Goal: Transaction & Acquisition: Obtain resource

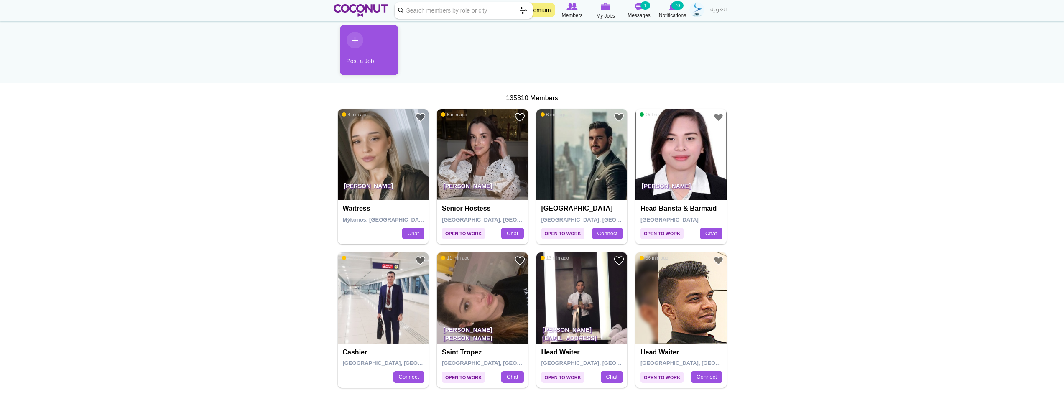
scroll to position [84, 0]
click at [393, 153] on img at bounding box center [383, 155] width 91 height 91
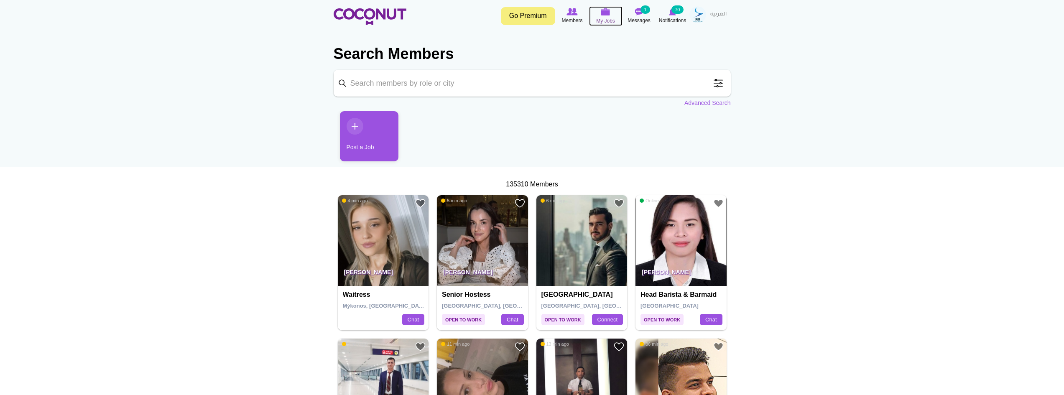
click at [612, 12] on icon at bounding box center [606, 12] width 32 height 10
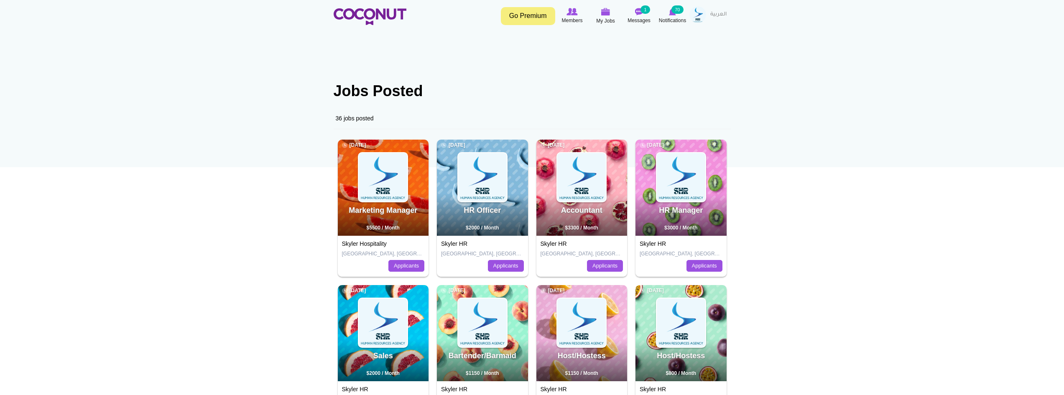
click at [700, 17] on img at bounding box center [697, 14] width 17 height 17
click at [679, 39] on link "My Profile" at bounding box center [675, 38] width 66 height 11
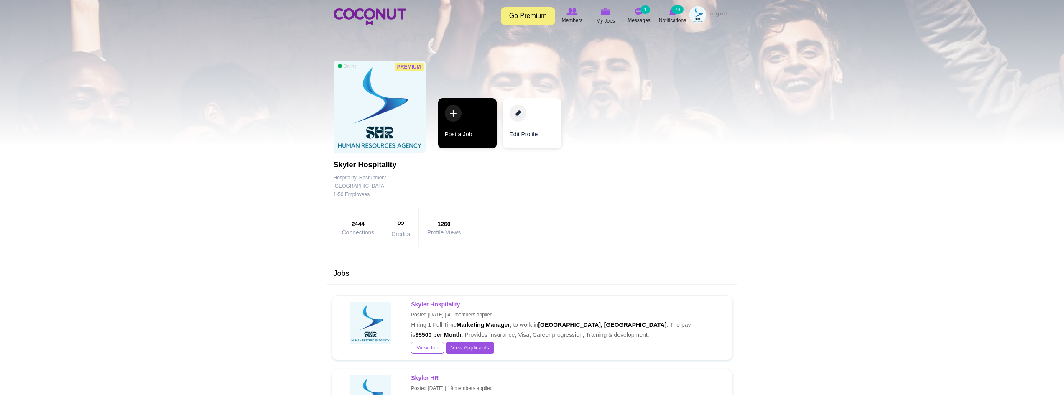
click at [466, 121] on link "Post a Job" at bounding box center [467, 123] width 59 height 50
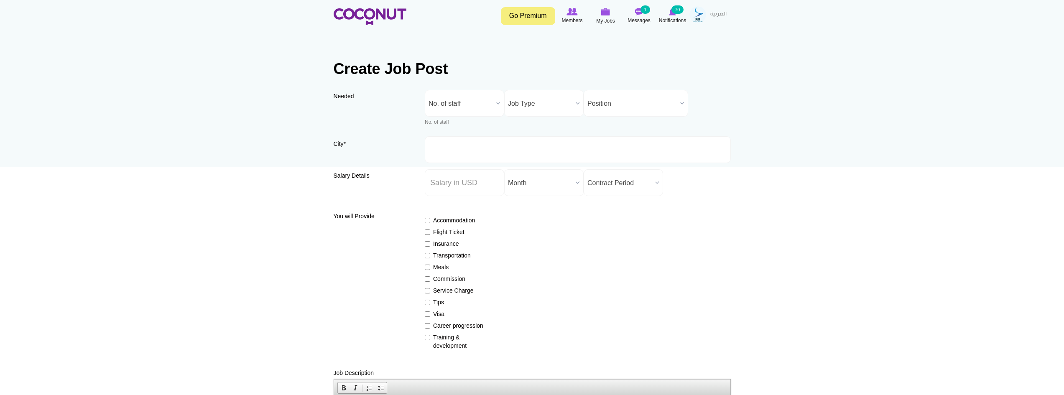
click at [468, 104] on span "No. of staff" at bounding box center [460, 103] width 64 height 27
click at [461, 146] on li "1" at bounding box center [464, 147] width 75 height 10
click at [471, 105] on span "1" at bounding box center [460, 103] width 64 height 27
drag, startPoint x: 468, startPoint y: 154, endPoint x: 532, endPoint y: 110, distance: 77.8
click at [468, 154] on li "2" at bounding box center [464, 157] width 75 height 10
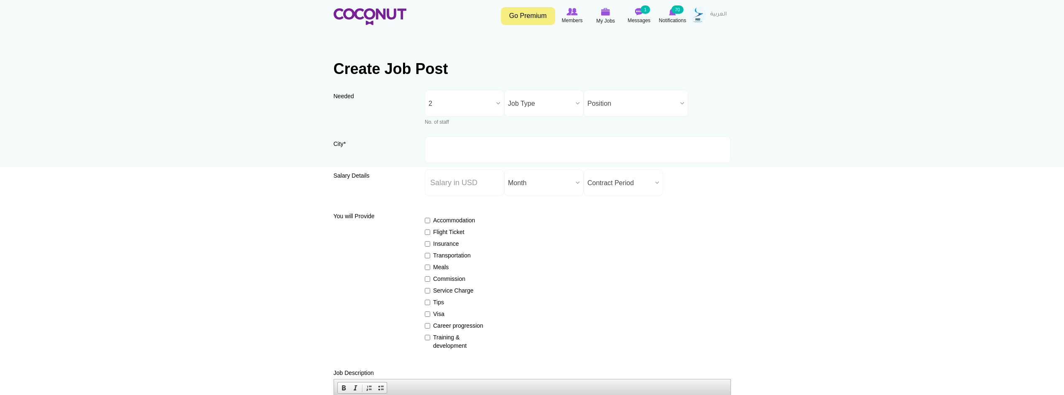
click at [547, 96] on span "Job Type" at bounding box center [540, 103] width 64 height 27
drag, startPoint x: 544, startPoint y: 143, endPoint x: 579, endPoint y: 122, distance: 40.5
click at [544, 143] on li "Full Time" at bounding box center [543, 142] width 75 height 10
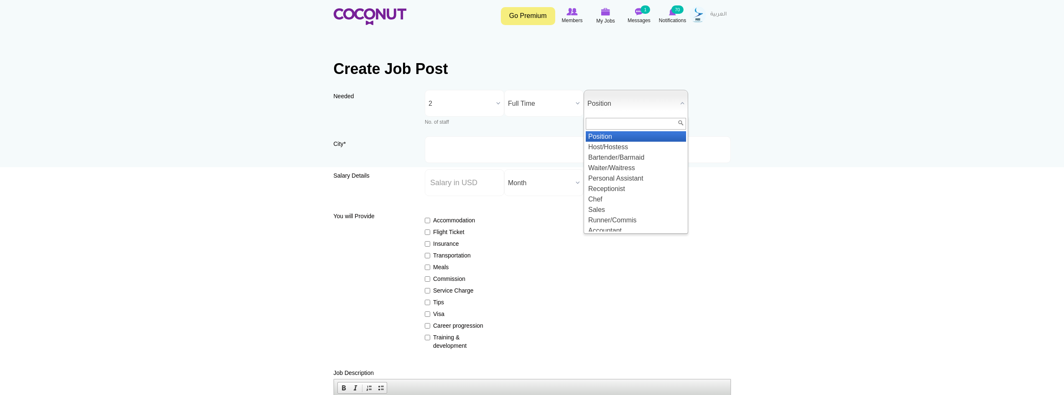
click at [610, 107] on span "Position" at bounding box center [631, 103] width 89 height 27
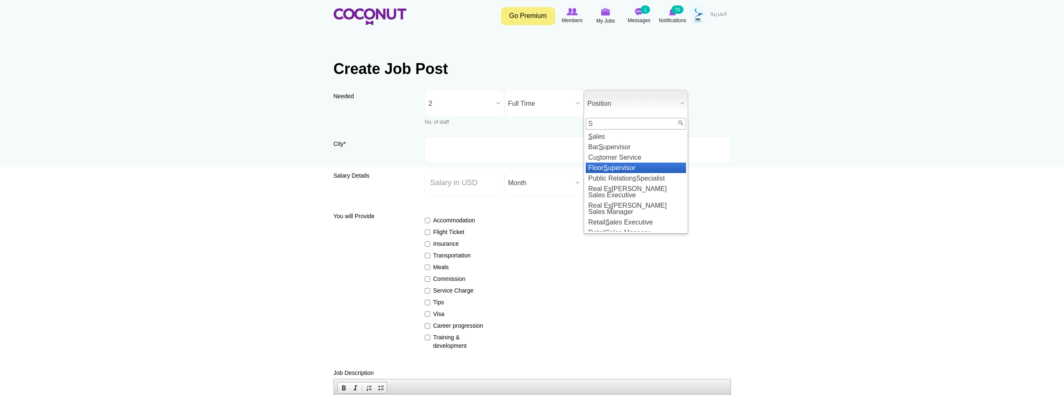
type input "S"
click at [652, 171] on li "Floor S upervisor" at bounding box center [636, 168] width 100 height 10
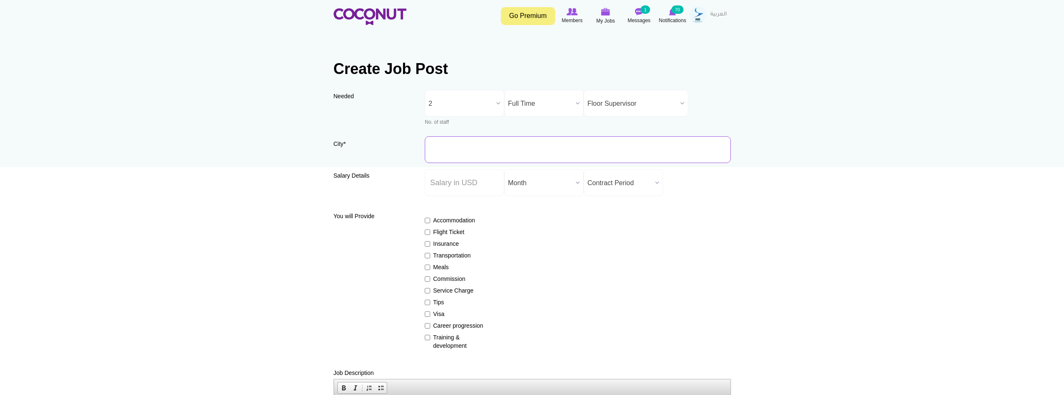
click at [500, 143] on input "City *" at bounding box center [578, 149] width 306 height 27
type input "Dubai, United Arab Emirates"
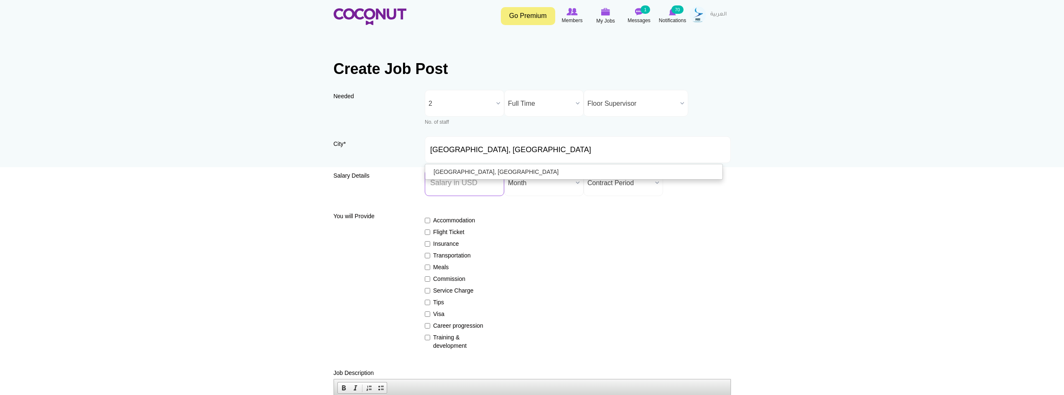
click at [479, 181] on input "Salary ($) *" at bounding box center [464, 182] width 79 height 27
type input "1150"
click at [527, 187] on span "Month" at bounding box center [540, 183] width 64 height 27
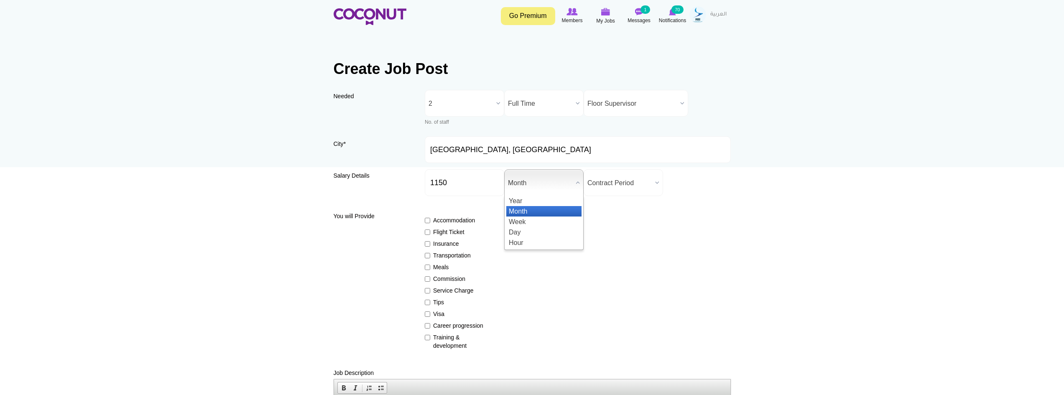
click at [530, 211] on li "Month" at bounding box center [543, 211] width 75 height 10
click at [635, 185] on span "Contract Period" at bounding box center [619, 183] width 64 height 27
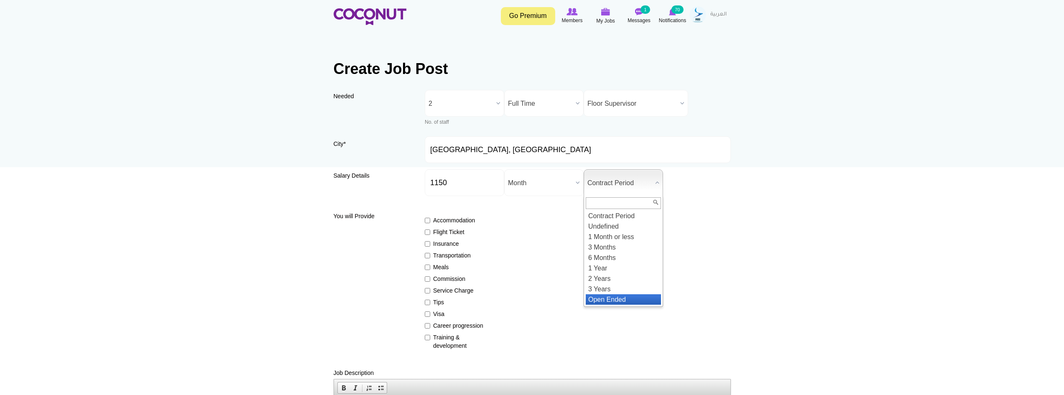
click at [625, 297] on li "Open Ended" at bounding box center [623, 299] width 75 height 10
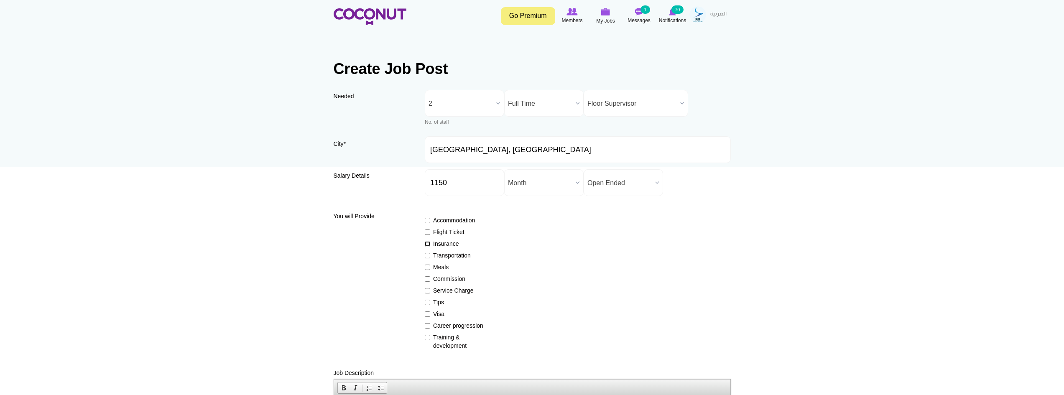
click at [428, 244] on input "Insurance" at bounding box center [427, 243] width 5 height 5
checkbox input "true"
click at [431, 266] on label "Meals" at bounding box center [455, 267] width 61 height 8
click at [430, 266] on input "Meals" at bounding box center [427, 267] width 5 height 5
checkbox input "true"
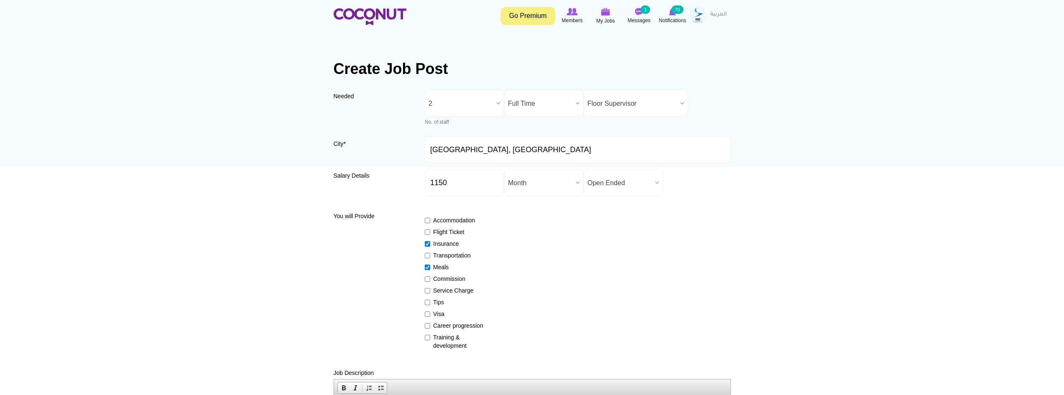
click at [464, 291] on label "Service Charge" at bounding box center [455, 290] width 61 height 8
click at [430, 291] on input "Service Charge" at bounding box center [427, 290] width 5 height 5
checkbox input "true"
click at [442, 301] on label "Tips" at bounding box center [455, 302] width 61 height 8
click at [430, 301] on input "Tips" at bounding box center [427, 302] width 5 height 5
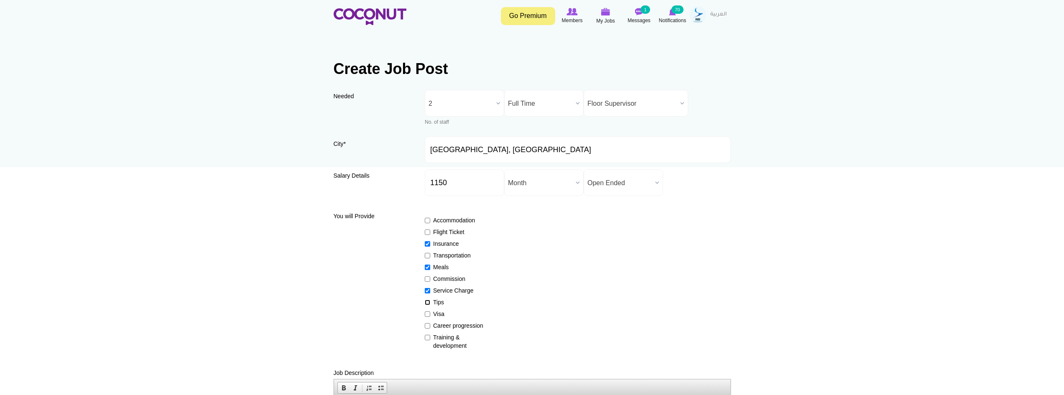
checkbox input "true"
click at [438, 314] on label "Visa" at bounding box center [455, 314] width 61 height 8
click at [430, 314] on input "Visa" at bounding box center [427, 313] width 5 height 5
checkbox input "true"
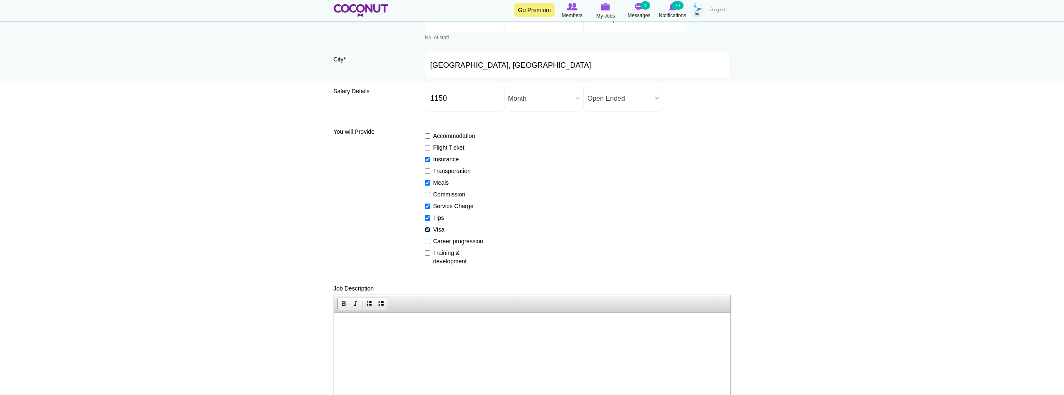
scroll to position [167, 0]
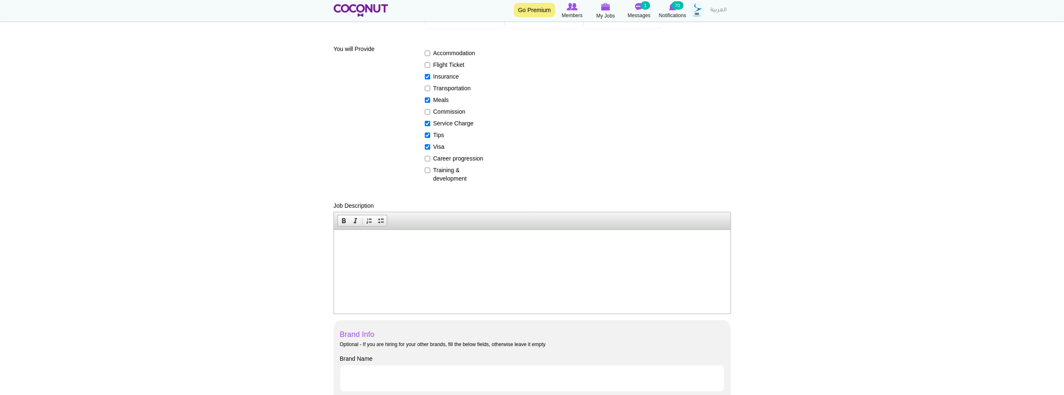
click at [461, 255] on html at bounding box center [532, 241] width 396 height 25
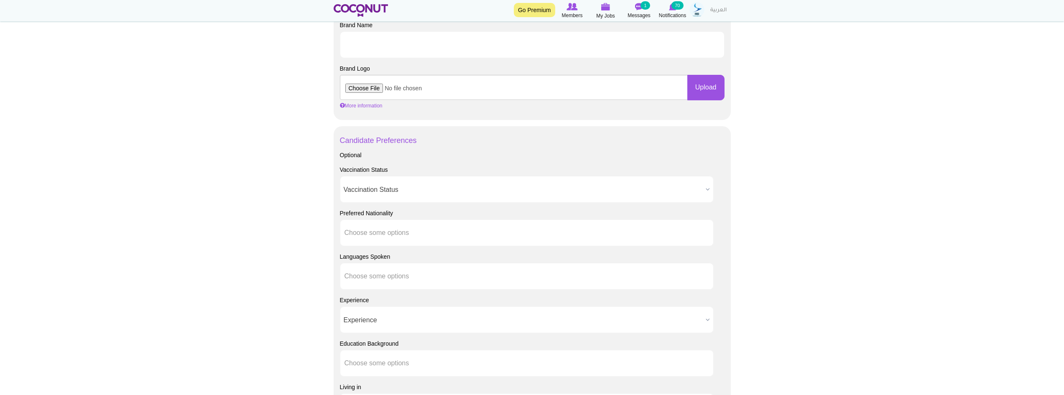
scroll to position [502, 0]
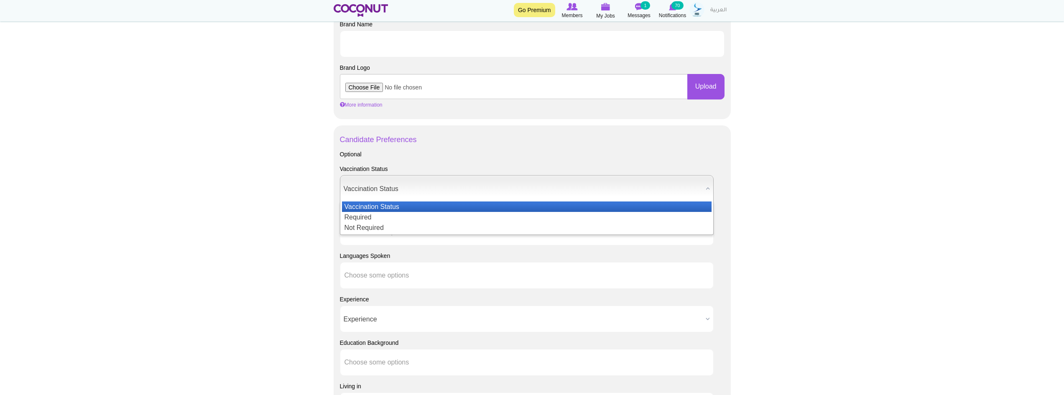
click at [405, 189] on span "Vaccination Status" at bounding box center [523, 189] width 359 height 27
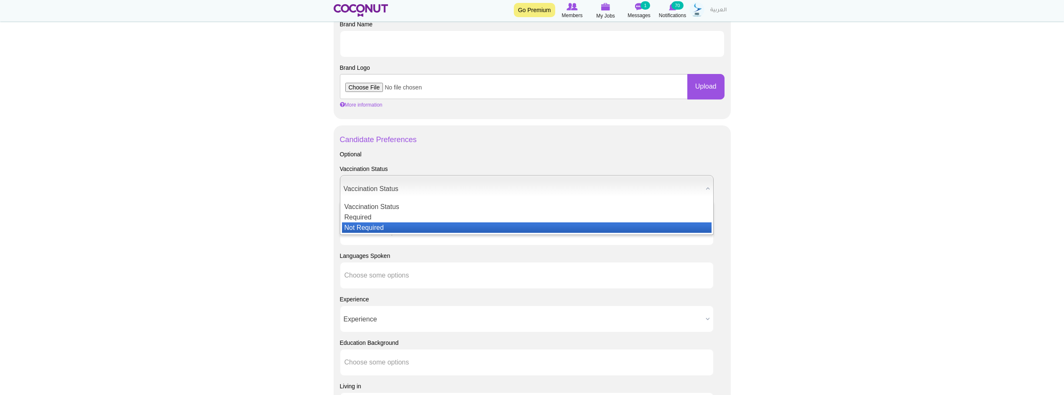
click at [397, 225] on li "Not Required" at bounding box center [527, 227] width 370 height 10
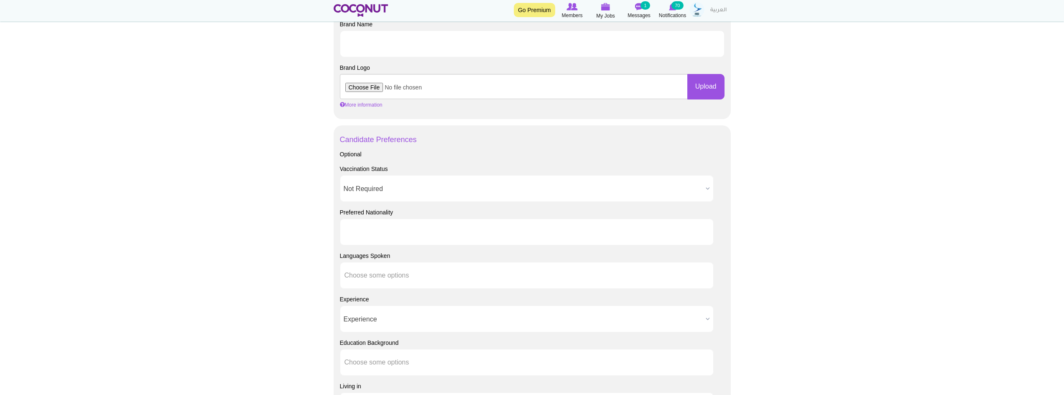
click at [405, 234] on input "text" at bounding box center [381, 232] width 75 height 8
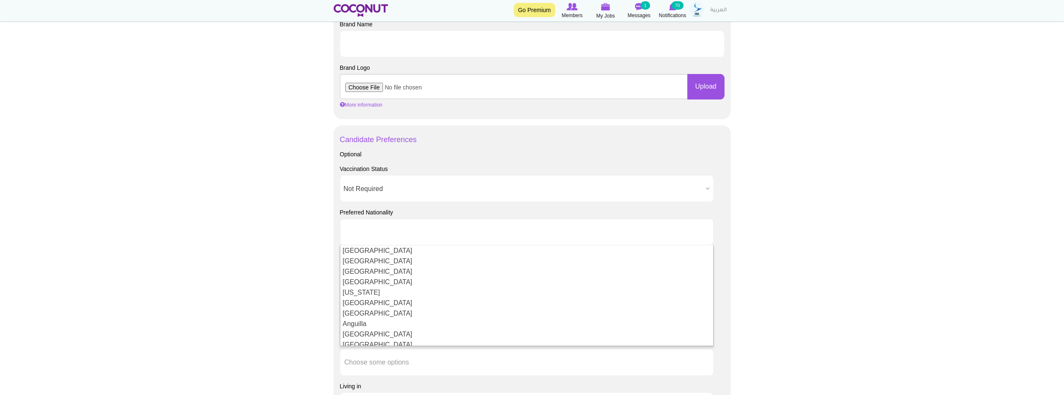
click at [395, 227] on li at bounding box center [381, 232] width 75 height 18
click at [774, 217] on body "Toggle navigation Go Premium Members My Jobs Post a Job Messages 1 Notification…" at bounding box center [532, 98] width 1064 height 1200
type input "Choose some options"
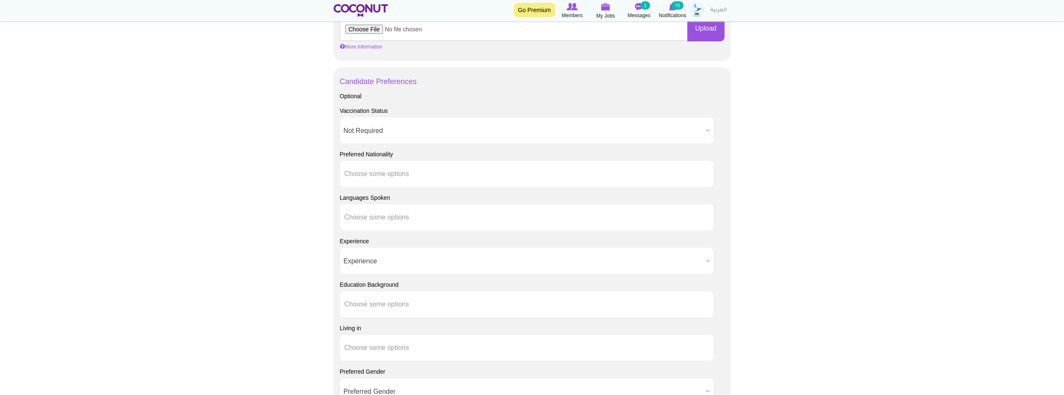
scroll to position [585, 0]
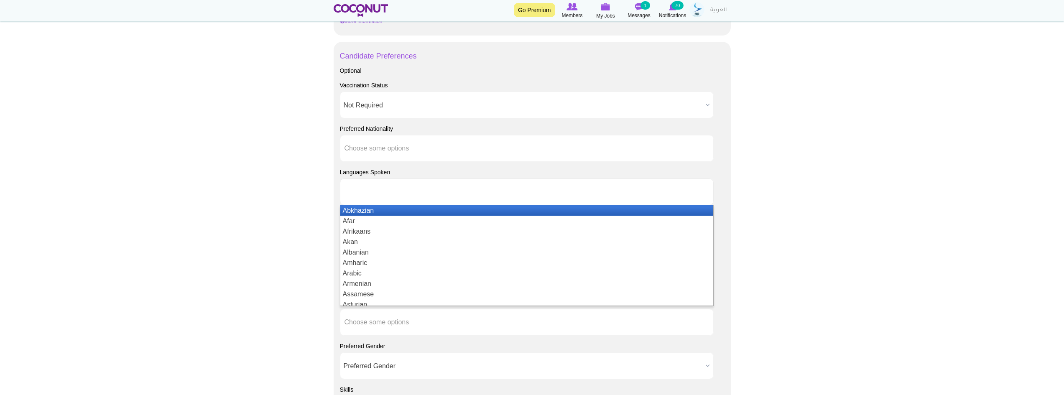
click at [458, 193] on ul at bounding box center [527, 191] width 374 height 27
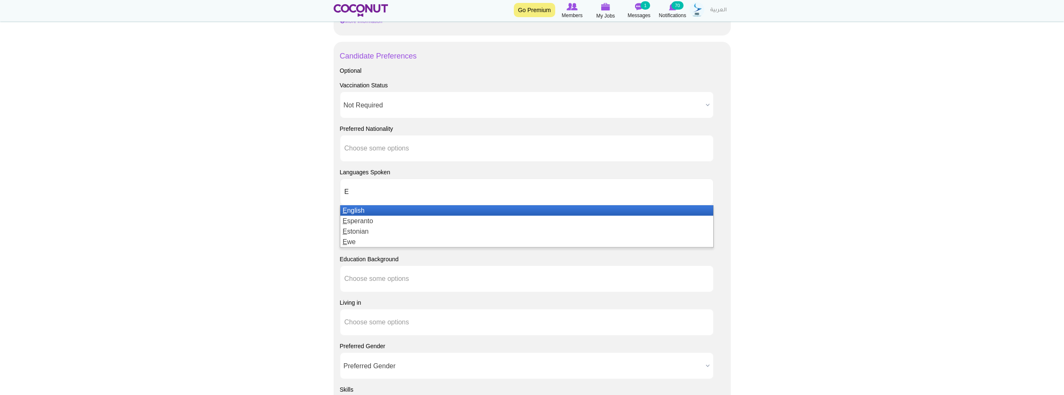
type input "E"
click at [393, 214] on li "E nglish" at bounding box center [526, 210] width 373 height 10
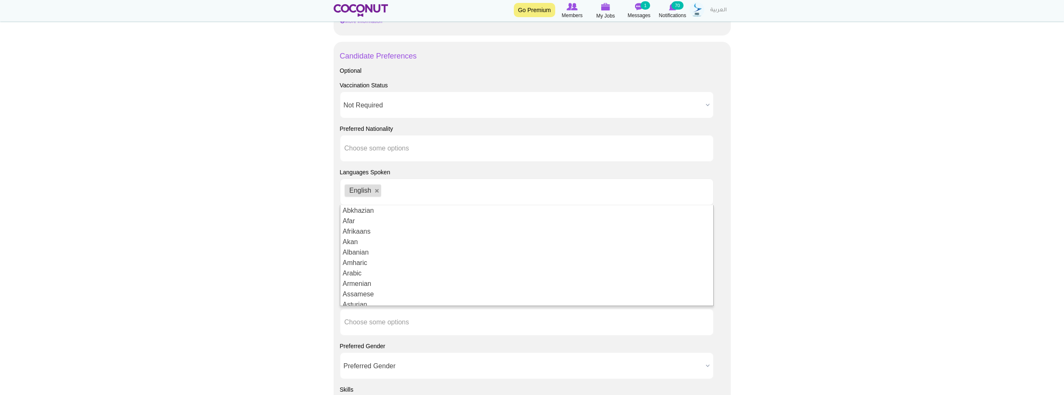
click at [818, 208] on body "Toggle navigation Go Premium Members My Jobs Post a Job Messages 1 Notification…" at bounding box center [532, 15] width 1064 height 1200
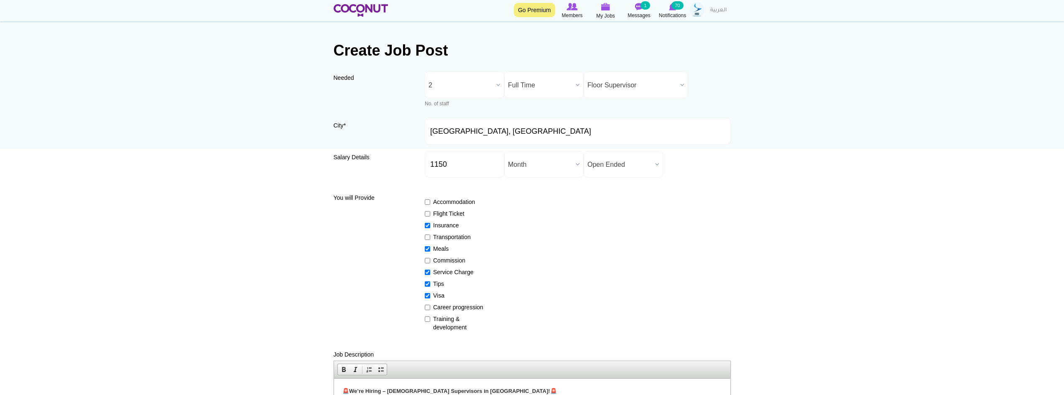
scroll to position [0, 0]
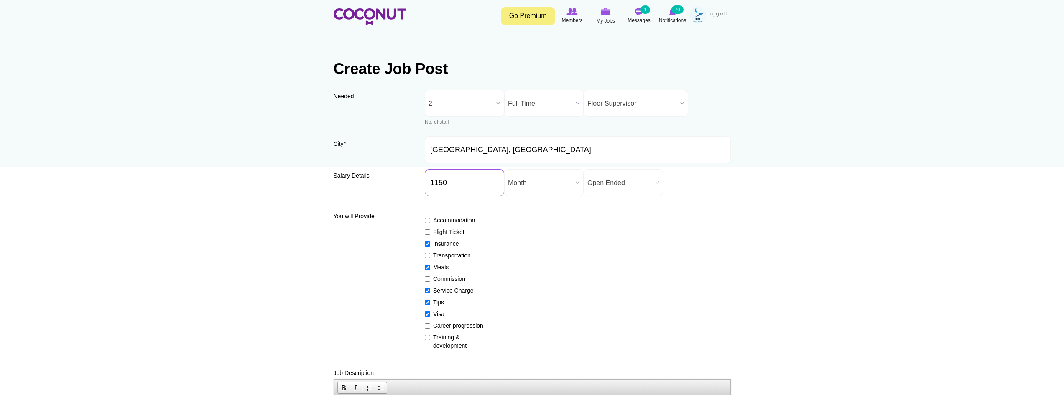
drag, startPoint x: 456, startPoint y: 176, endPoint x: 435, endPoint y: 184, distance: 22.9
click at [435, 184] on input "1150" at bounding box center [464, 182] width 79 height 27
type input "1900"
click at [554, 181] on span "Month" at bounding box center [540, 183] width 64 height 27
click at [545, 212] on li "Month" at bounding box center [543, 211] width 75 height 10
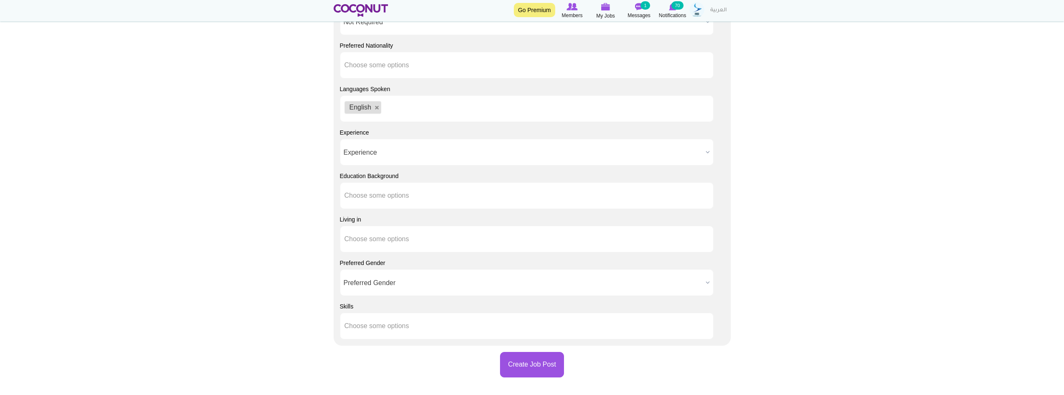
scroll to position [669, 0]
click at [400, 156] on span "Experience" at bounding box center [523, 152] width 359 height 27
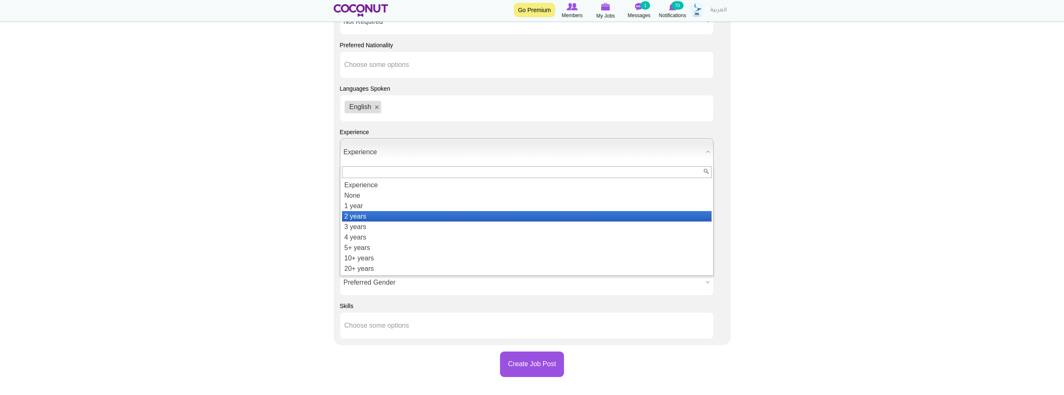
click at [367, 216] on li "2 years" at bounding box center [527, 216] width 370 height 10
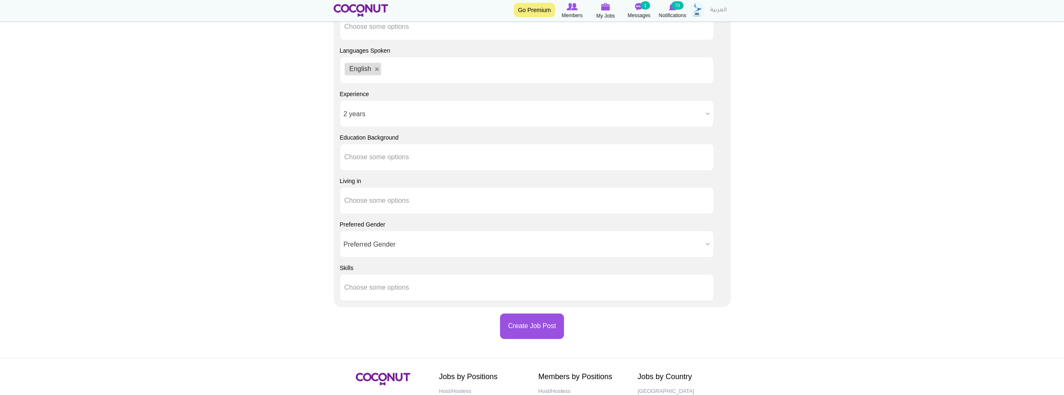
scroll to position [711, 0]
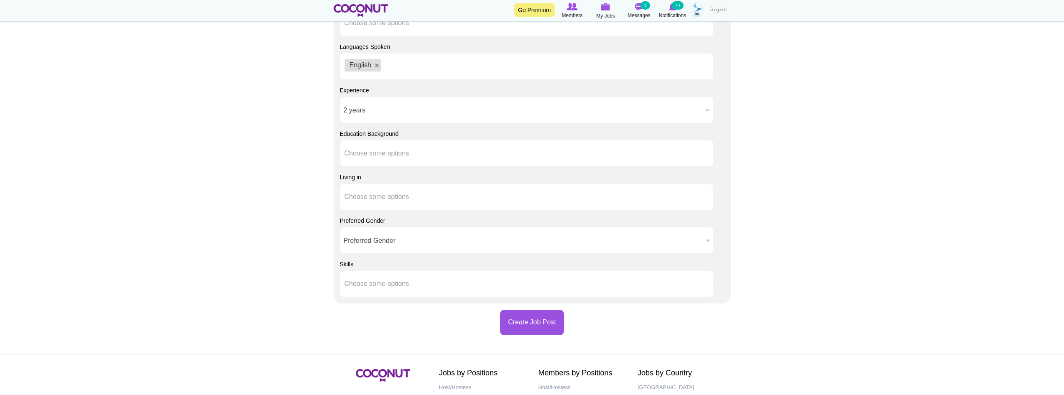
click at [415, 236] on span "Preferred Gender" at bounding box center [523, 240] width 359 height 27
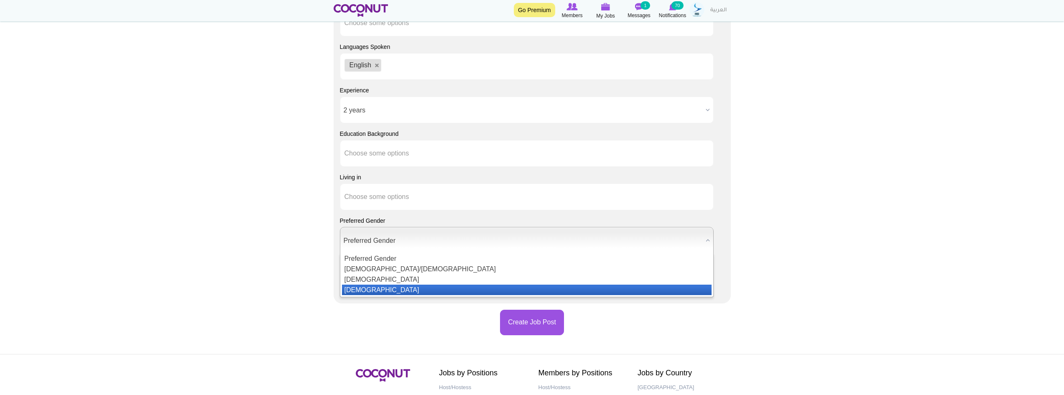
click at [403, 289] on li "Female" at bounding box center [527, 290] width 370 height 10
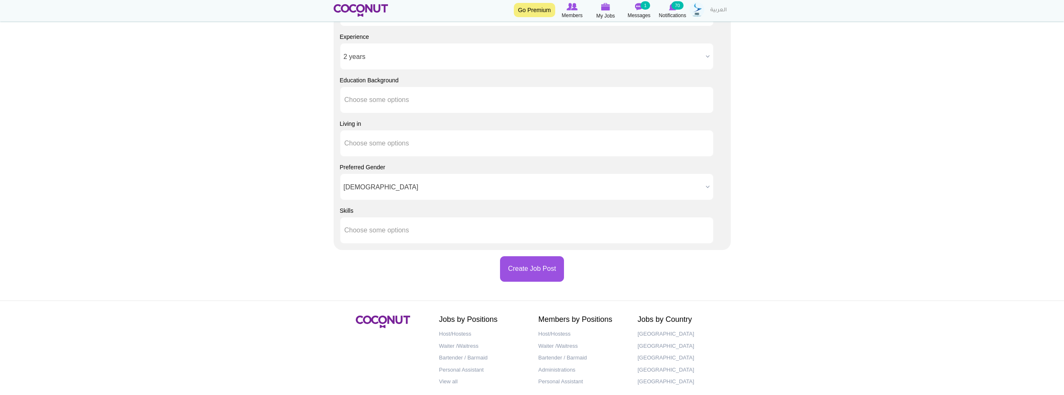
scroll to position [794, 0]
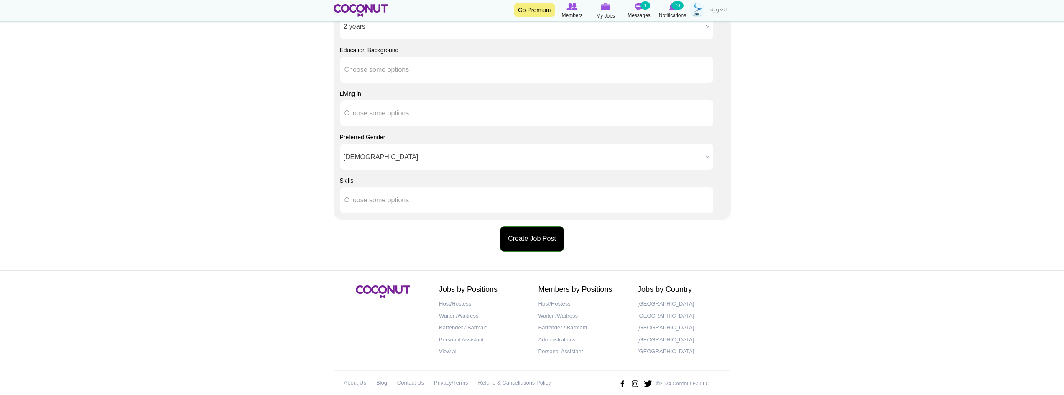
click at [528, 244] on button "Create Job Post" at bounding box center [532, 238] width 64 height 25
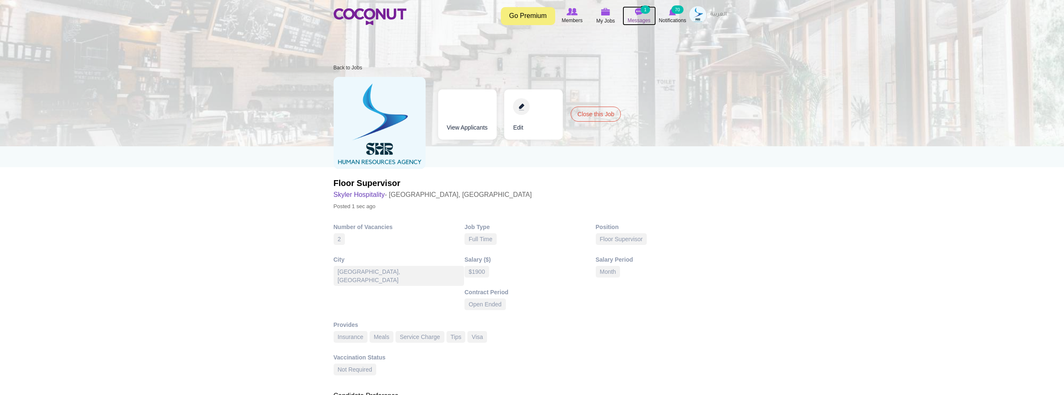
click at [638, 16] on icon at bounding box center [639, 11] width 32 height 9
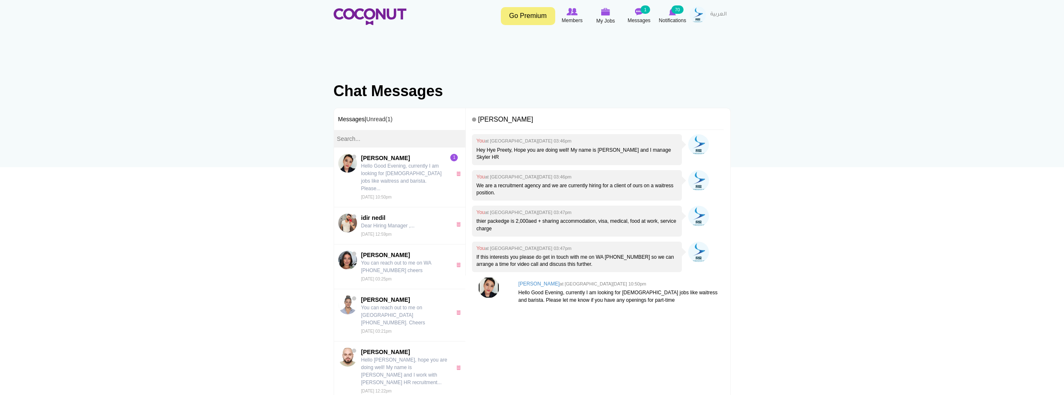
click at [495, 279] on img at bounding box center [488, 287] width 21 height 21
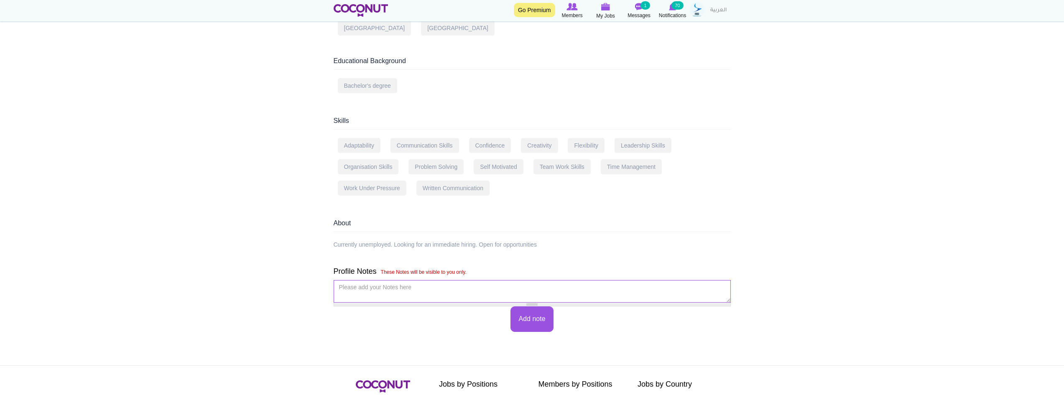
scroll to position [253, 0]
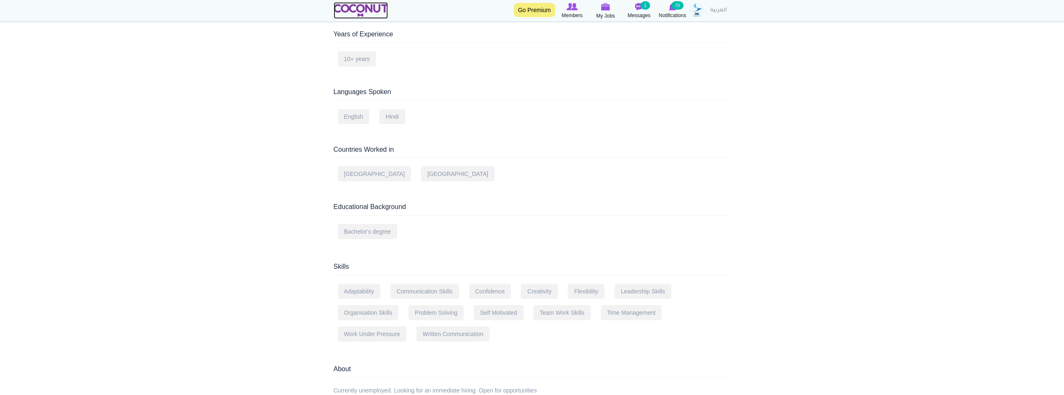
click at [363, 10] on img at bounding box center [361, 10] width 55 height 13
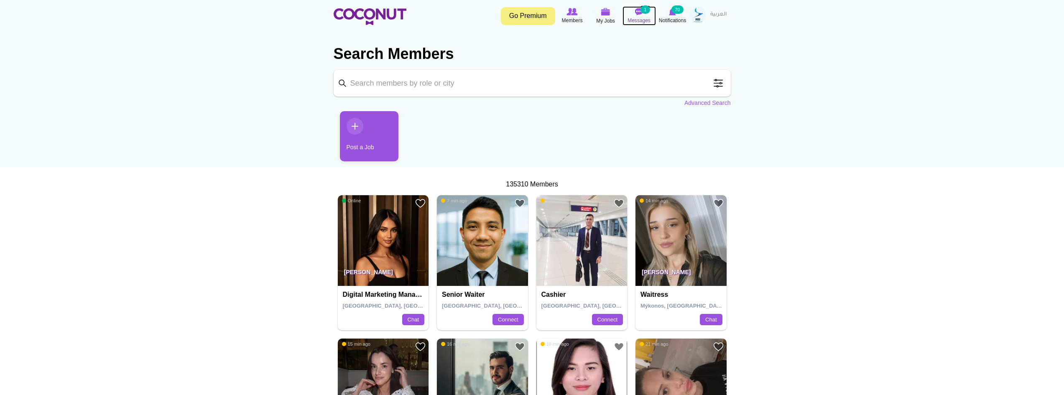
click at [639, 18] on span "Messages" at bounding box center [638, 20] width 23 height 8
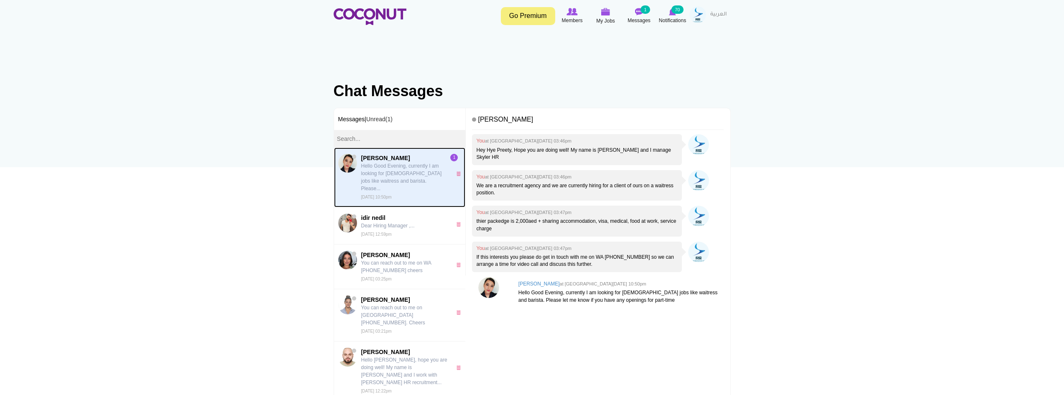
click at [404, 176] on p "Hello Good Evening, currently I am looking for part time jobs like waitress and…" at bounding box center [404, 177] width 86 height 30
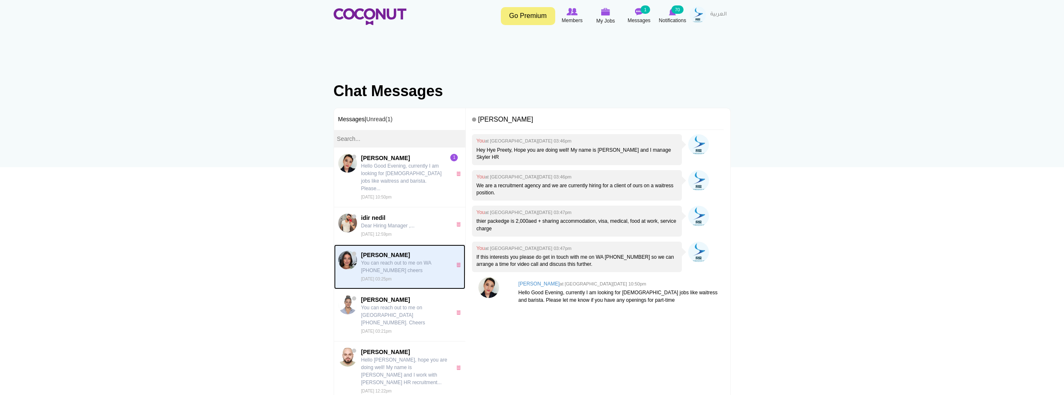
click at [395, 259] on p "You can reach out to me on WA [PHONE_NUMBER] cheers" at bounding box center [404, 266] width 86 height 15
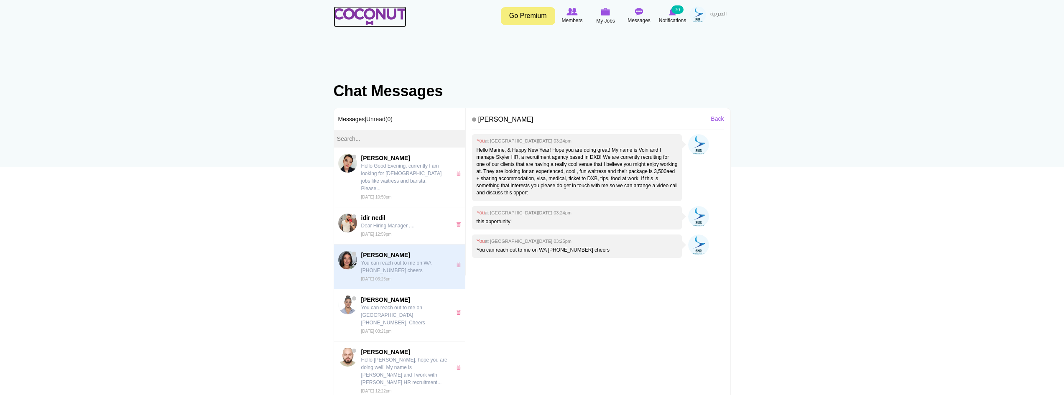
click at [342, 15] on img at bounding box center [370, 16] width 73 height 17
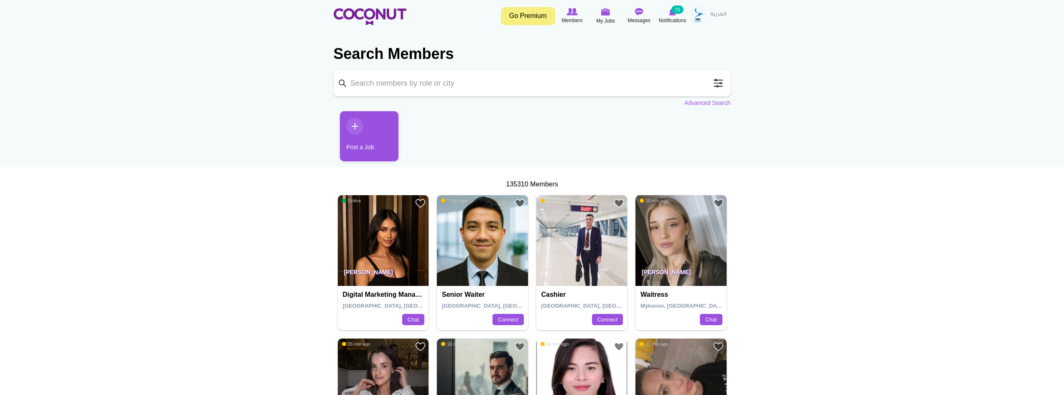
click at [390, 256] on img at bounding box center [383, 240] width 91 height 91
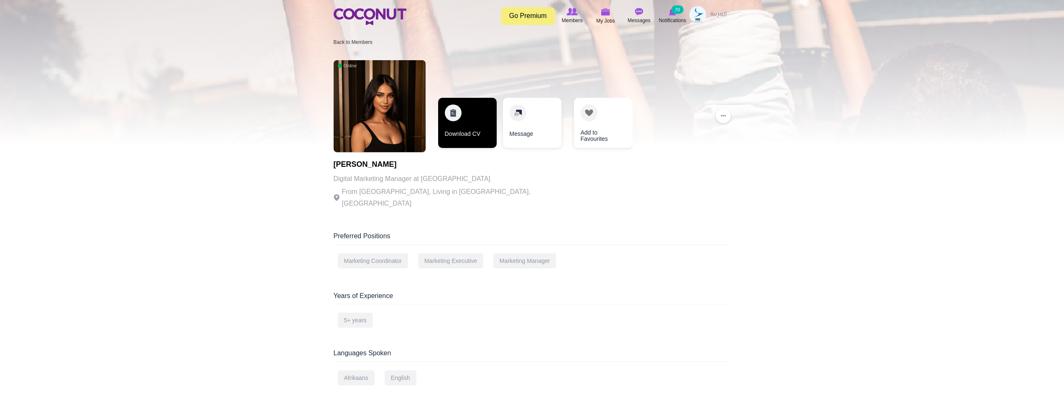
click at [452, 127] on link "Download CV" at bounding box center [467, 123] width 59 height 50
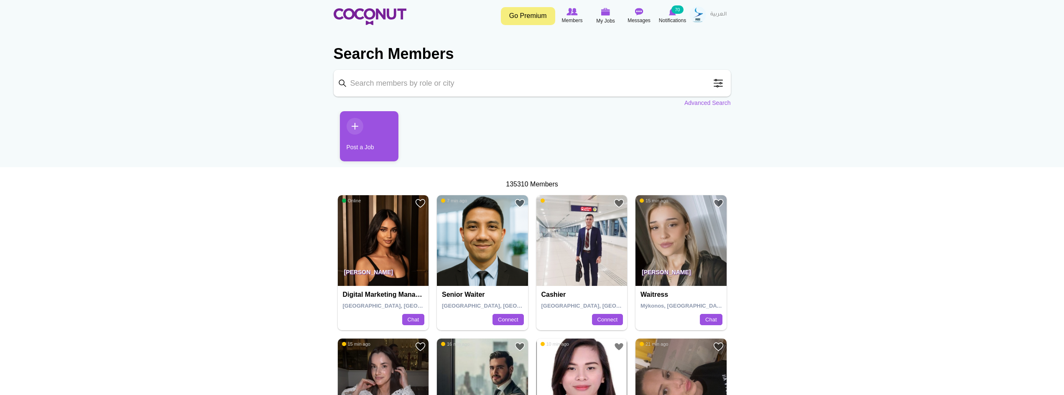
click at [382, 240] on img at bounding box center [383, 240] width 91 height 91
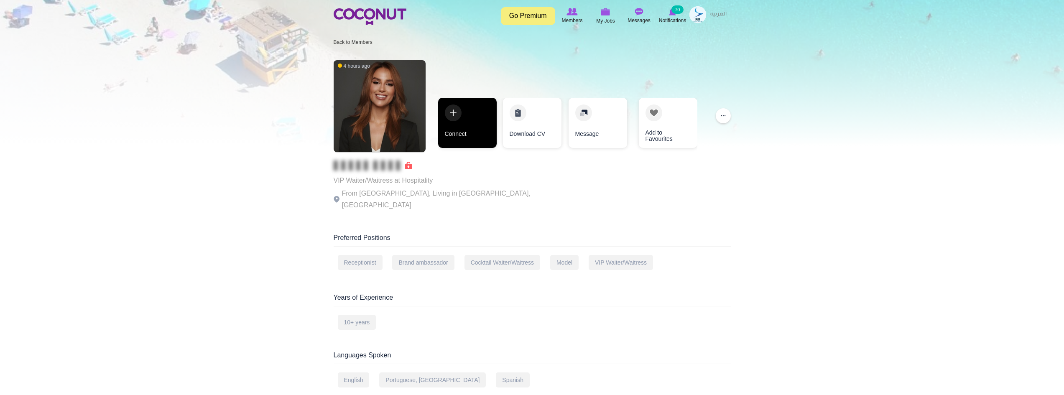
click at [466, 125] on link "Connect" at bounding box center [467, 123] width 59 height 50
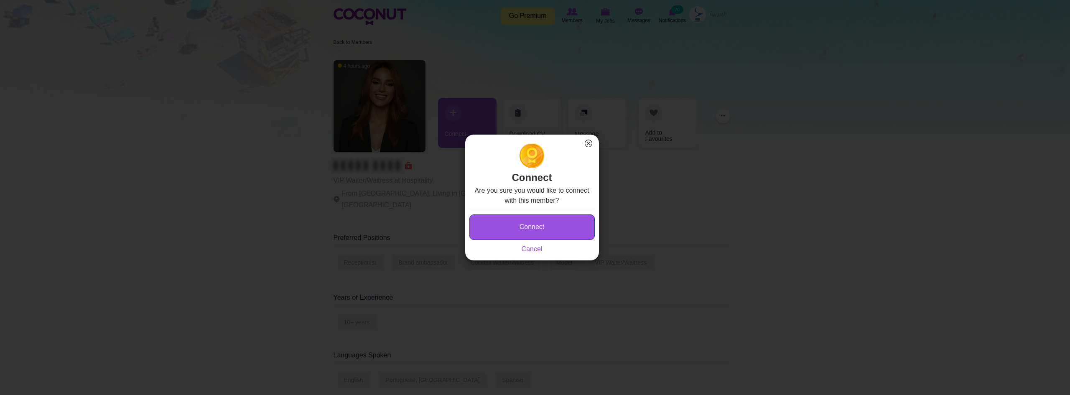
click at [530, 228] on button "Connect" at bounding box center [531, 226] width 125 height 25
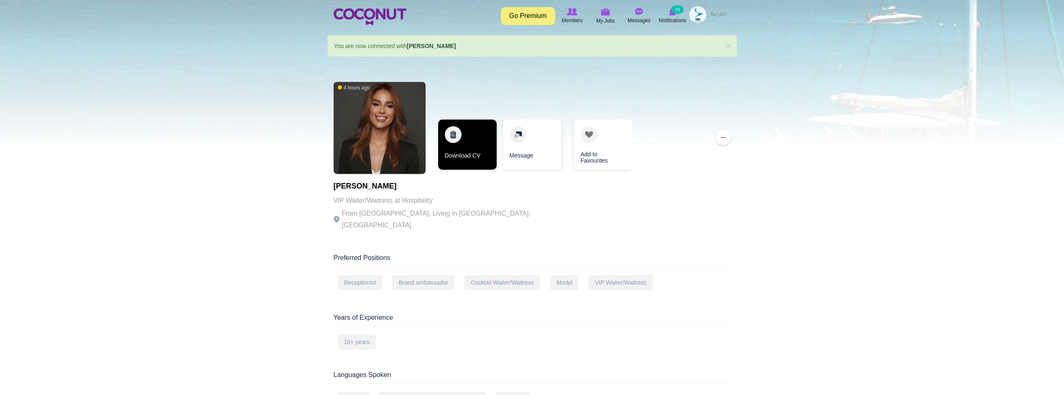
click at [472, 157] on link "Download CV" at bounding box center [467, 145] width 59 height 50
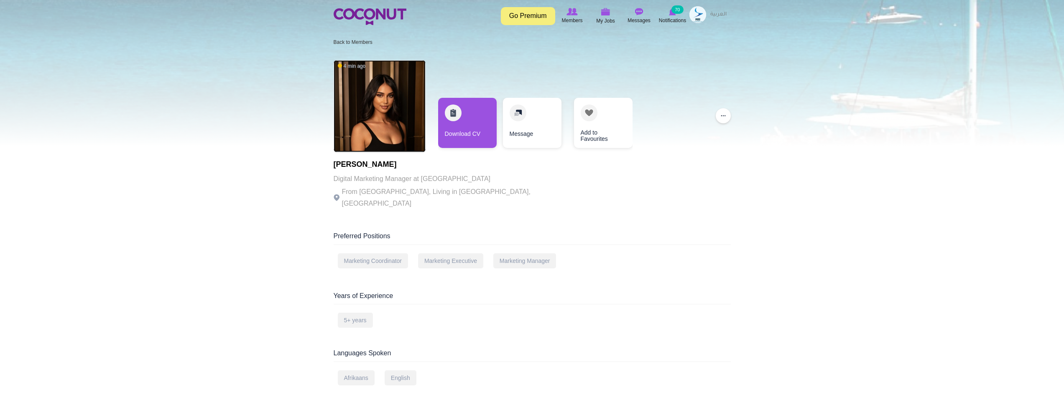
click at [357, 102] on img at bounding box center [380, 106] width 92 height 92
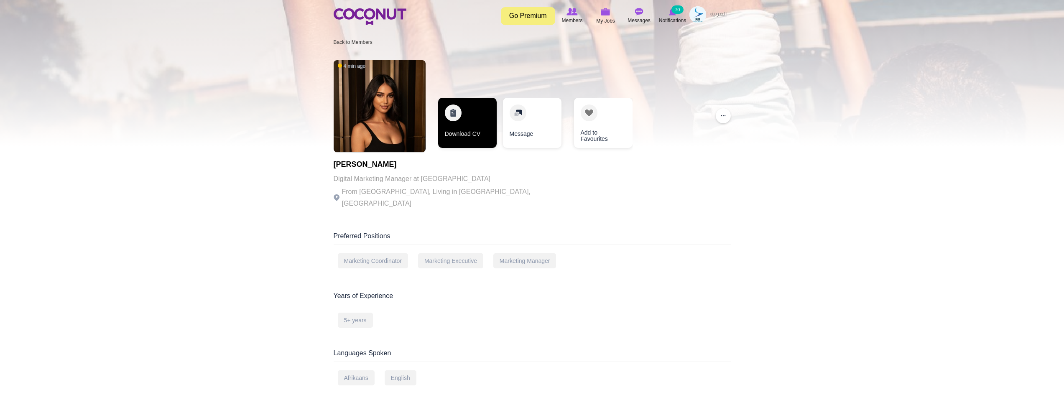
click at [465, 133] on link "Download CV" at bounding box center [467, 123] width 59 height 50
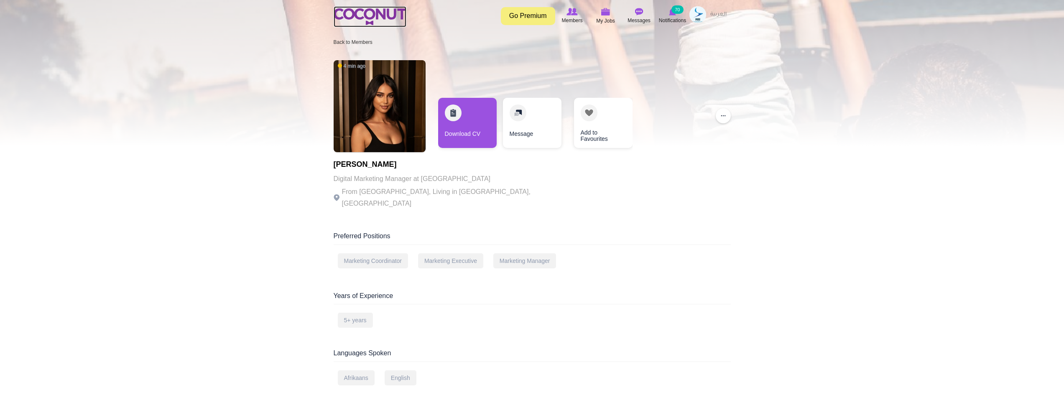
click at [363, 13] on img at bounding box center [370, 16] width 73 height 17
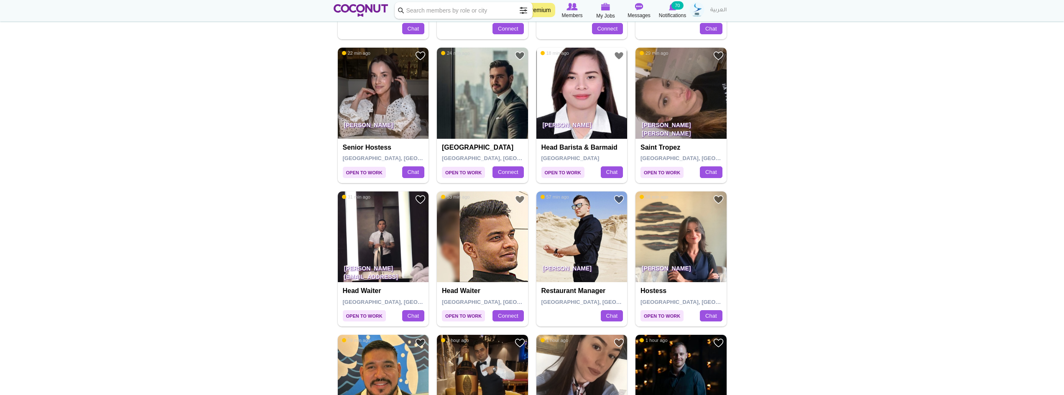
scroll to position [293, 0]
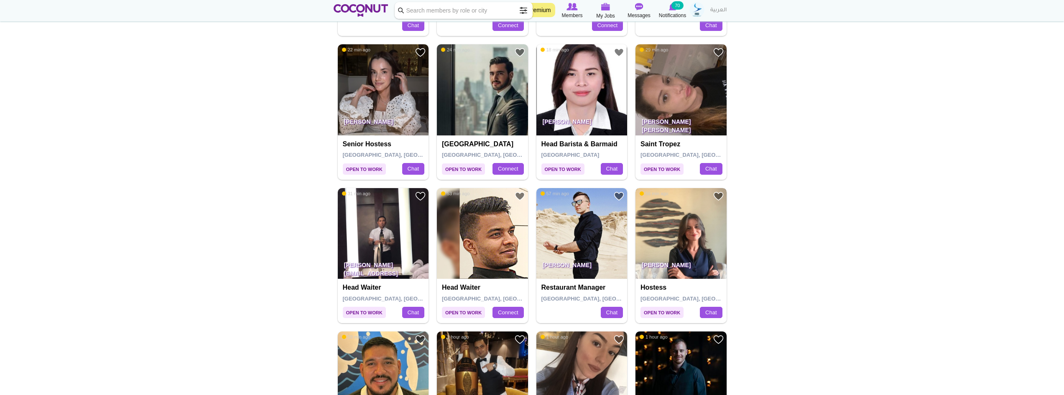
drag, startPoint x: 663, startPoint y: 198, endPoint x: 690, endPoint y: 229, distance: 41.2
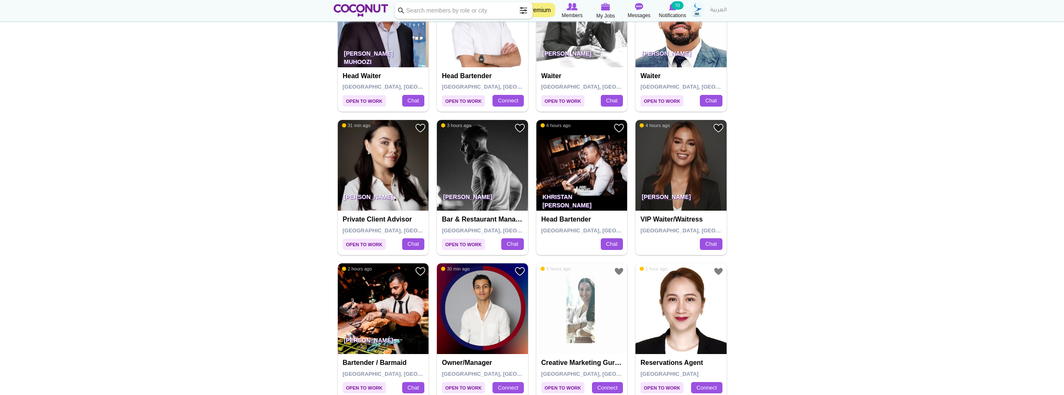
scroll to position [1087, 0]
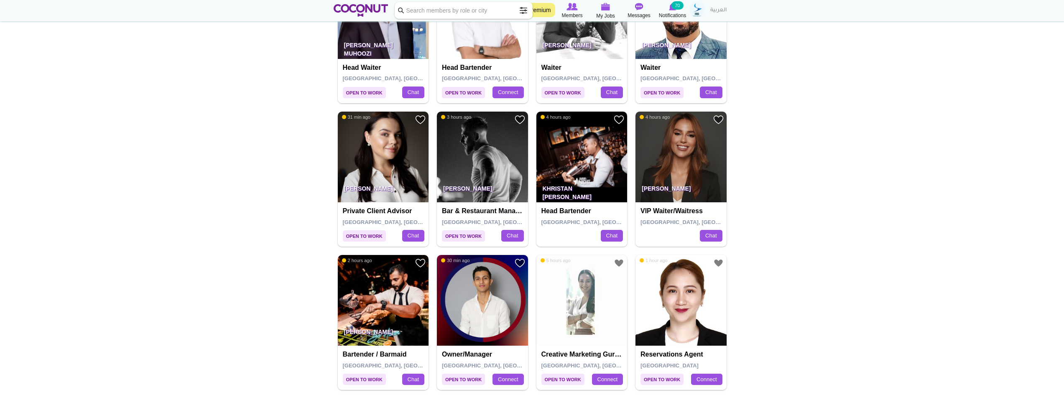
drag, startPoint x: 590, startPoint y: 289, endPoint x: 881, endPoint y: 193, distance: 306.5
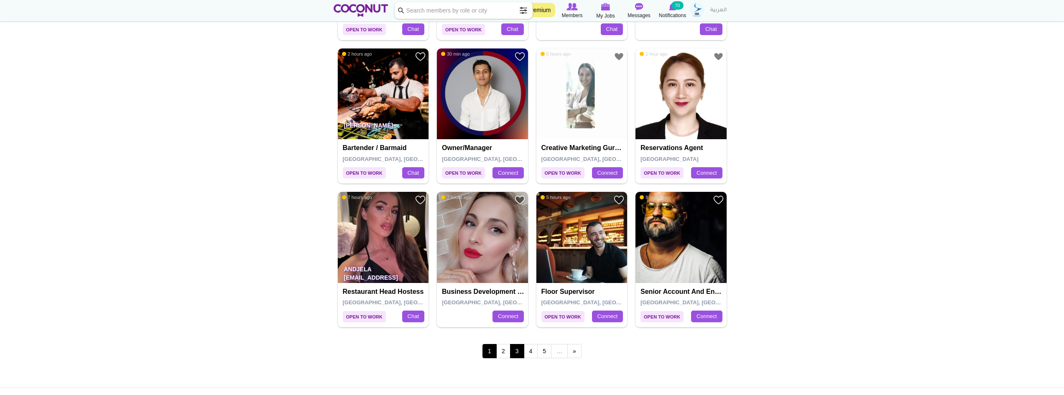
scroll to position [1296, 0]
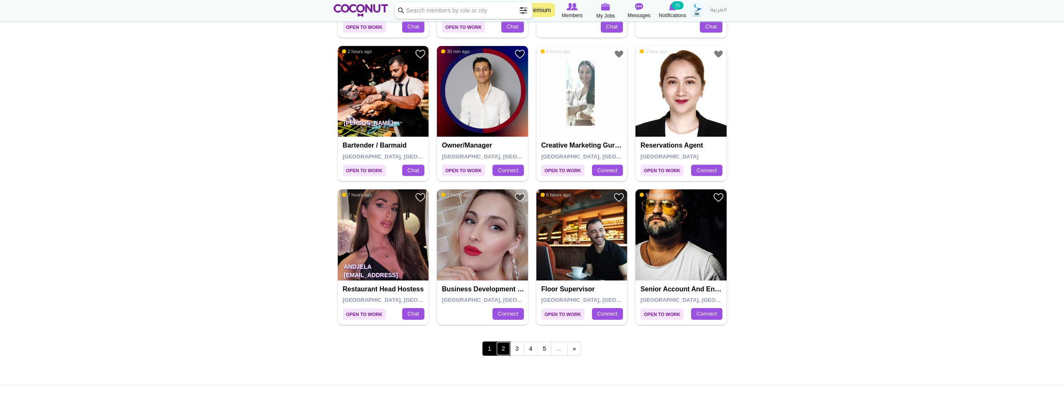
click at [503, 346] on link "2" at bounding box center [503, 349] width 14 height 14
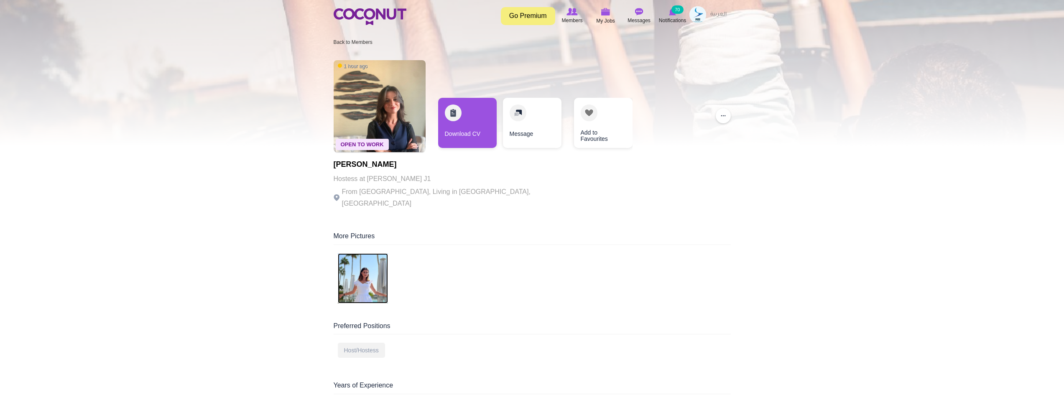
click at [372, 267] on img at bounding box center [363, 278] width 50 height 50
click at [477, 123] on link "Download CV" at bounding box center [467, 123] width 59 height 50
click at [461, 135] on link "Download CV" at bounding box center [455, 123] width 59 height 50
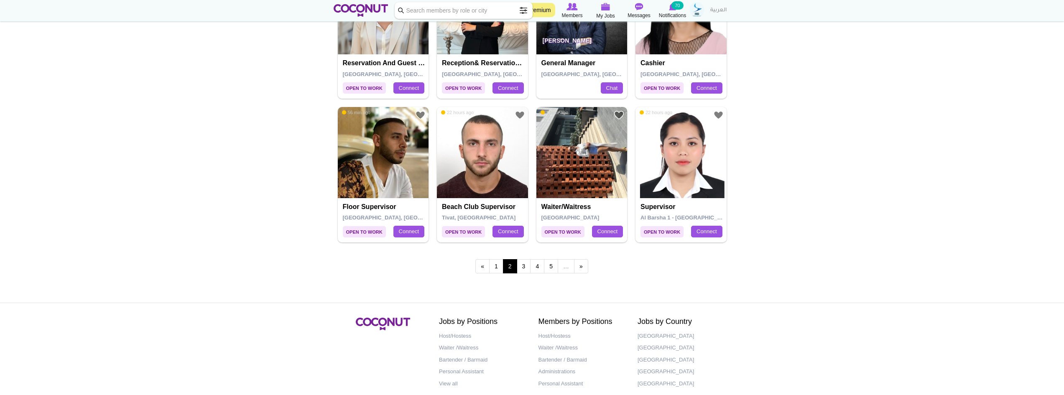
scroll to position [1379, 0]
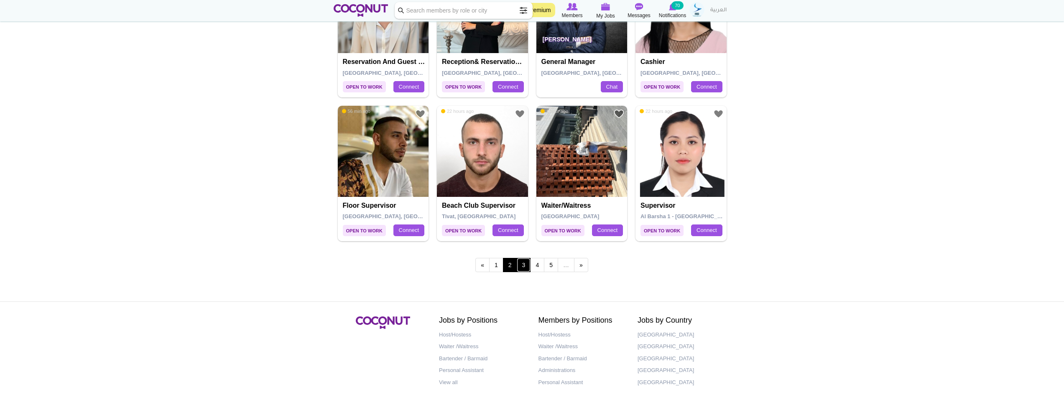
click at [520, 266] on link "3" at bounding box center [524, 265] width 14 height 14
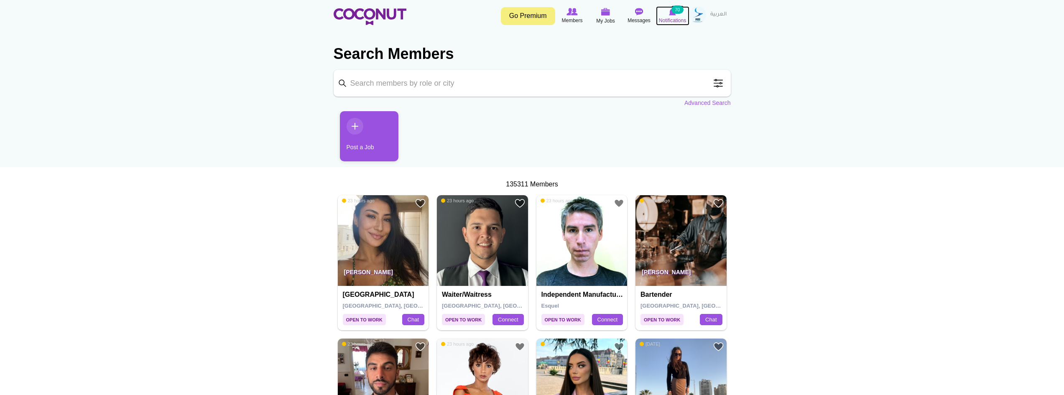
click at [670, 16] on span "Notifications" at bounding box center [672, 20] width 27 height 8
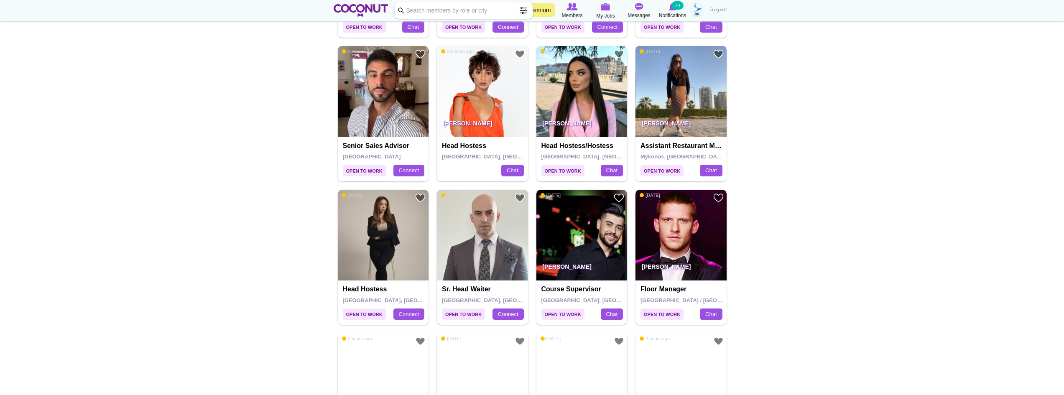
scroll to position [293, 0]
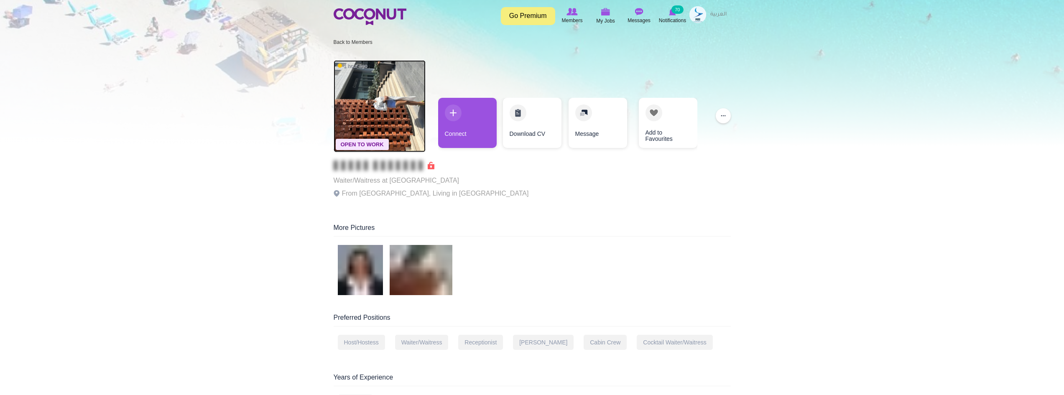
click at [399, 91] on img at bounding box center [380, 106] width 92 height 92
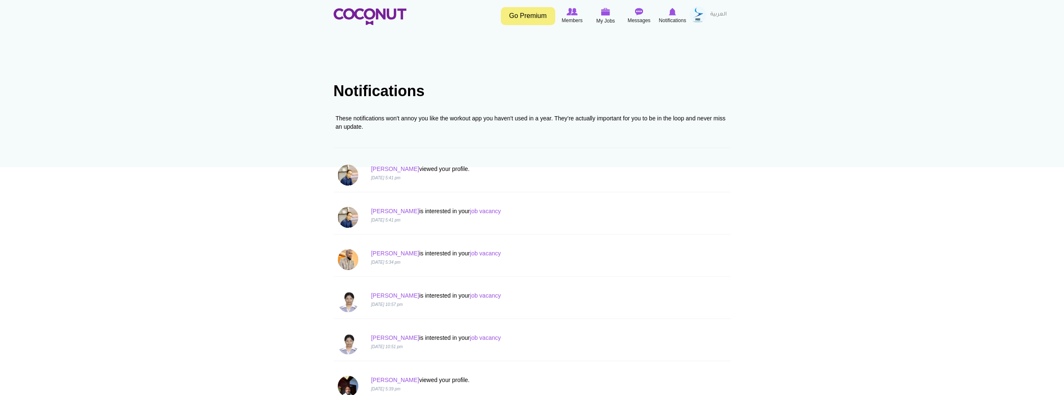
drag, startPoint x: 0, startPoint y: 0, endPoint x: 899, endPoint y: 156, distance: 912.1
drag, startPoint x: 823, startPoint y: 190, endPoint x: 819, endPoint y: 191, distance: 4.3
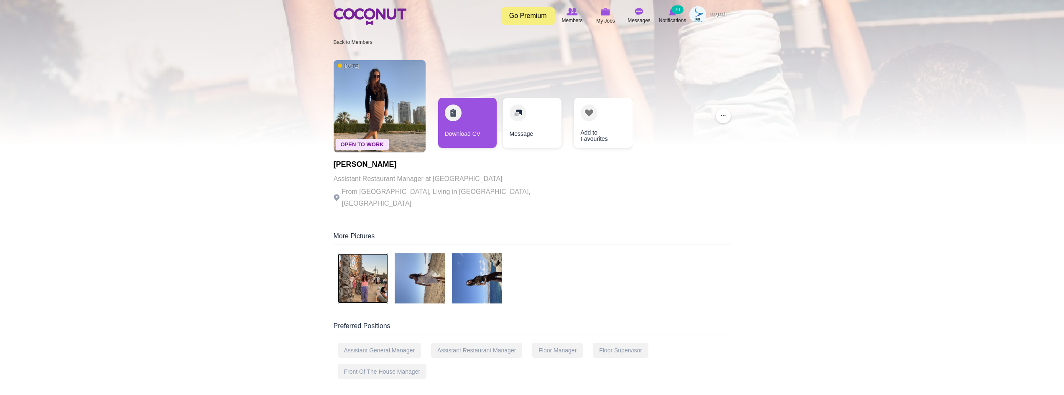
click at [372, 257] on img at bounding box center [363, 278] width 50 height 50
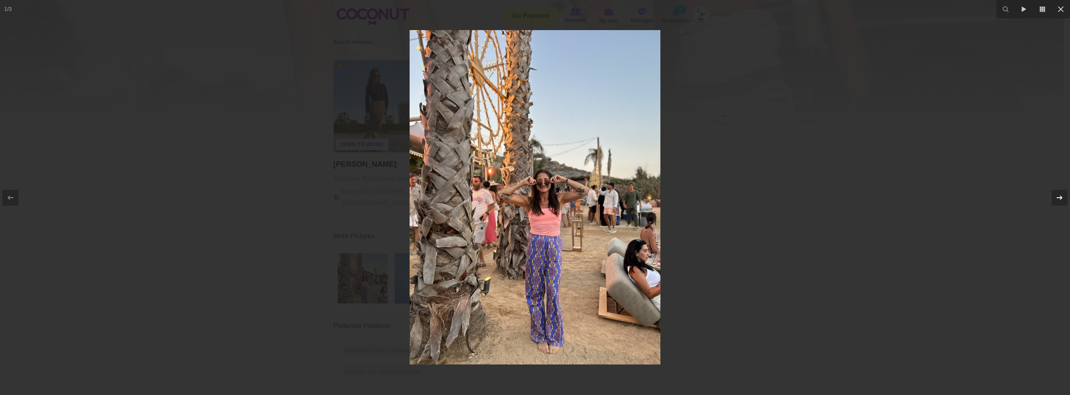
click at [1052, 197] on div at bounding box center [1060, 198] width 16 height 16
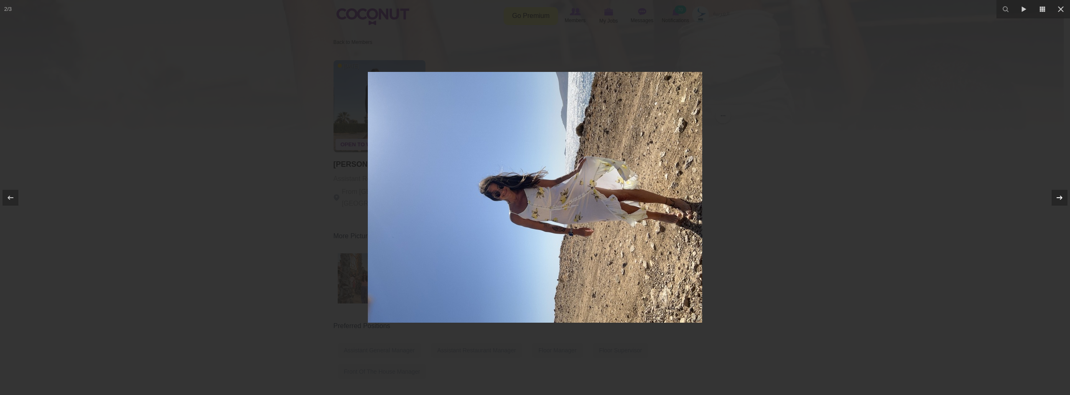
click at [1052, 197] on div at bounding box center [1060, 198] width 16 height 16
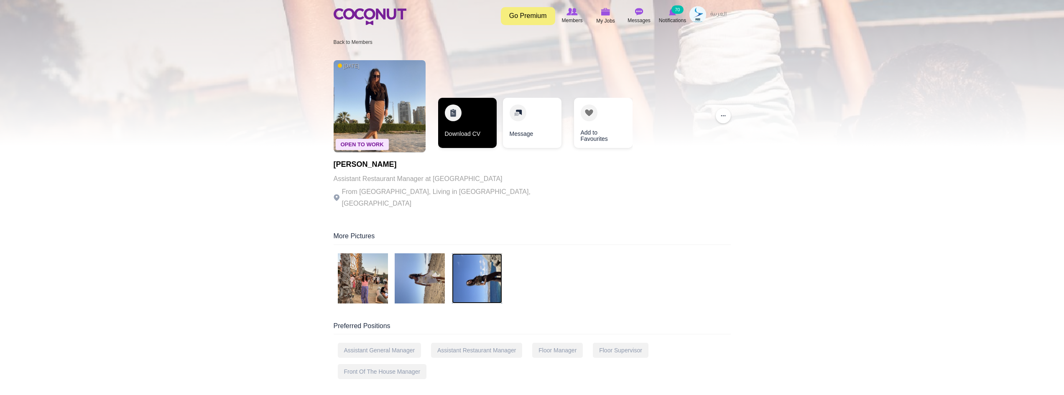
click at [468, 125] on link "Download CV" at bounding box center [467, 123] width 59 height 50
click at [454, 122] on link "Download CV" at bounding box center [467, 123] width 59 height 50
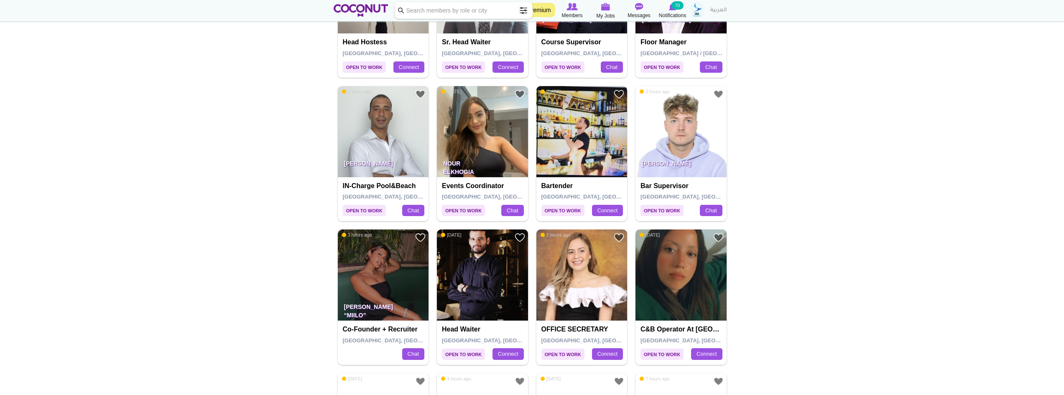
scroll to position [543, 0]
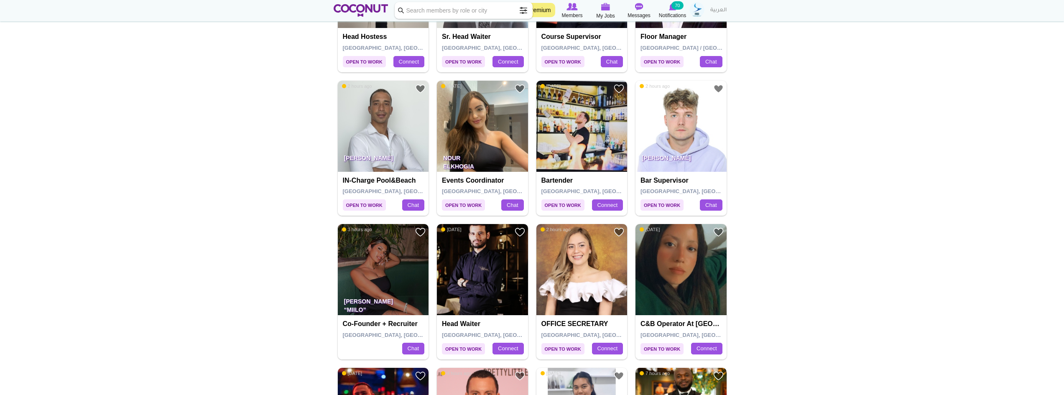
drag, startPoint x: 403, startPoint y: 272, endPoint x: 427, endPoint y: 70, distance: 203.3
click at [426, 65] on div "Head Hostess Belgrade, Serbia Connect" at bounding box center [383, 50] width 91 height 44
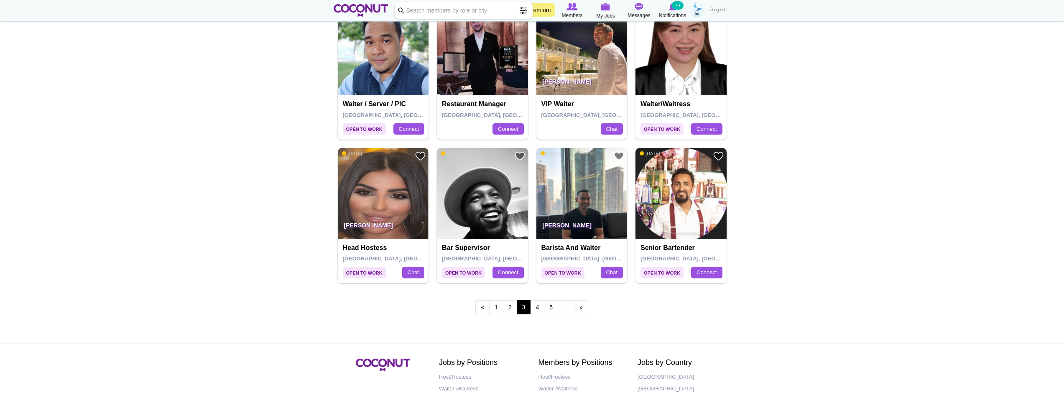
scroll to position [1338, 0]
click at [541, 305] on link "4" at bounding box center [537, 307] width 14 height 14
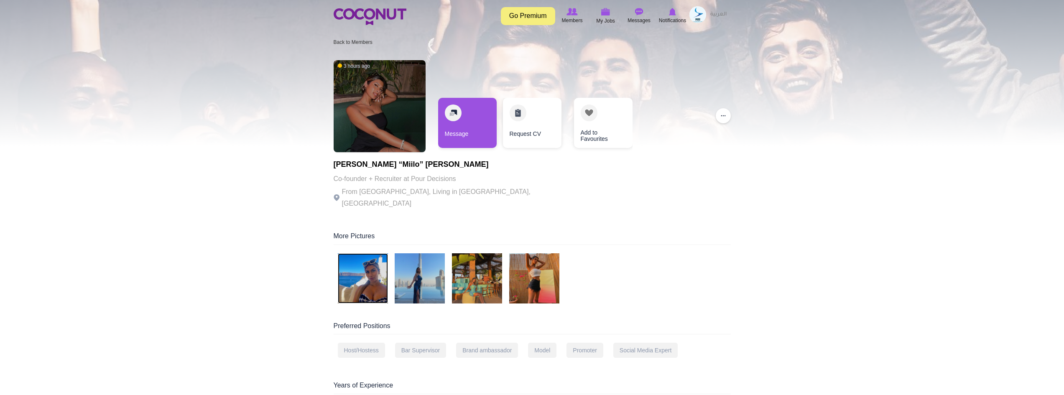
click at [373, 277] on img at bounding box center [363, 278] width 50 height 50
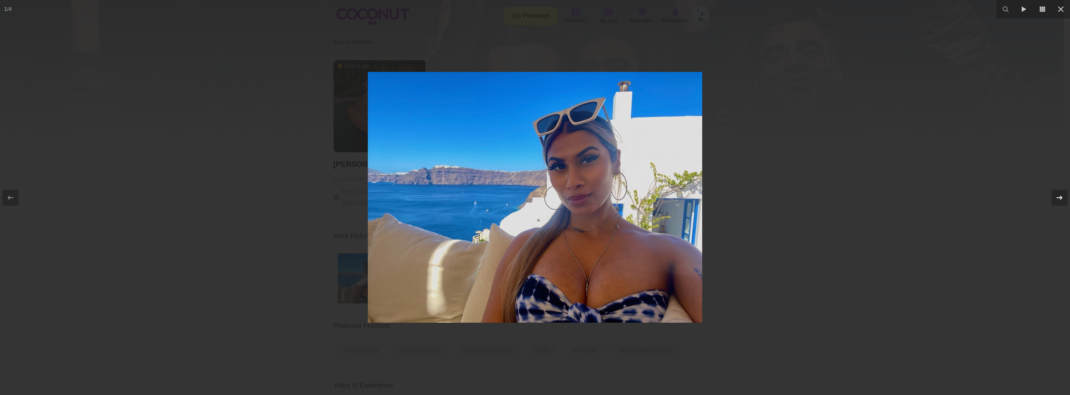
click at [1054, 201] on div at bounding box center [1060, 198] width 16 height 16
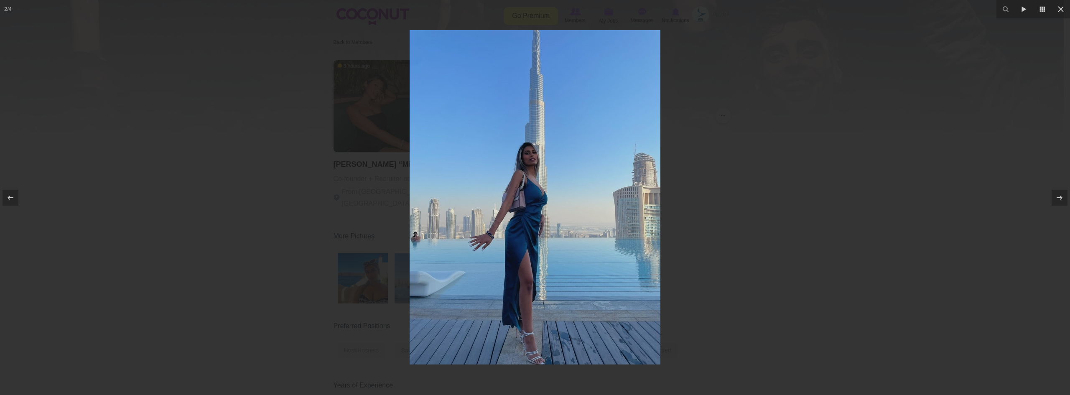
drag, startPoint x: 1054, startPoint y: 201, endPoint x: 1018, endPoint y: 201, distance: 36.4
click at [1053, 201] on div at bounding box center [1060, 198] width 16 height 16
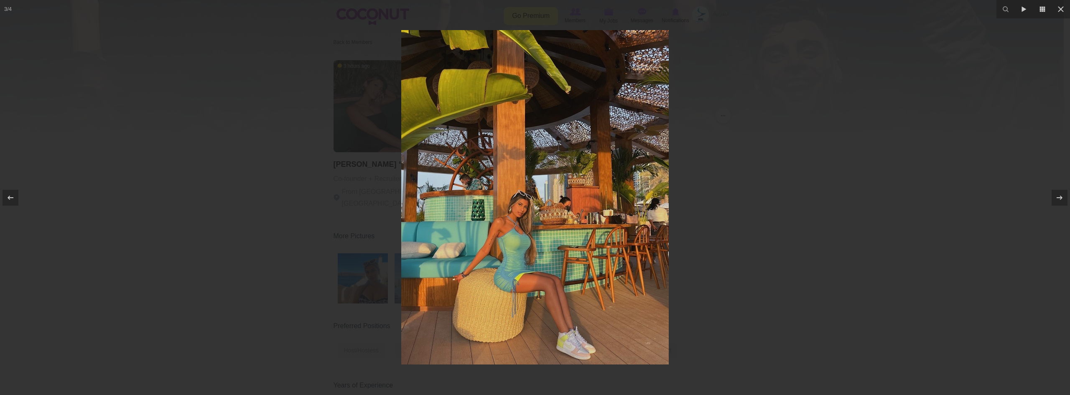
click at [807, 229] on div at bounding box center [535, 197] width 1070 height 395
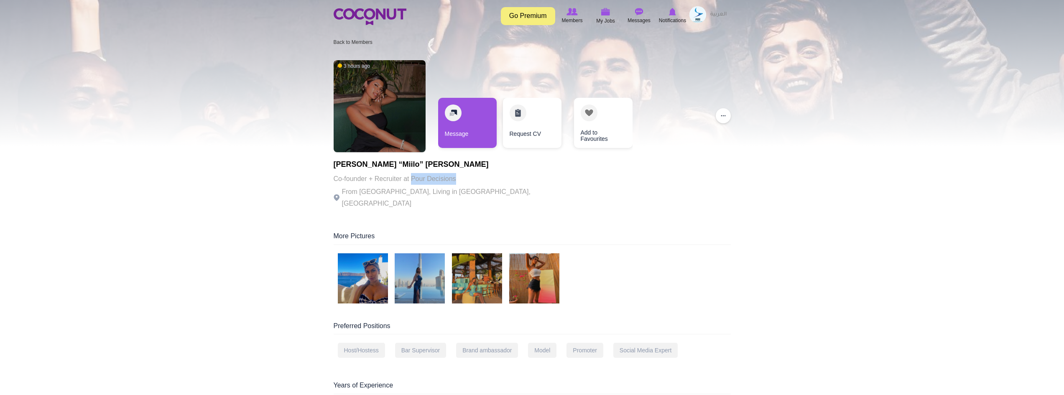
drag, startPoint x: 444, startPoint y: 178, endPoint x: 411, endPoint y: 180, distance: 33.0
click at [411, 180] on p "Co-founder + Recruiter at Pour Decisions" at bounding box center [449, 179] width 230 height 12
copy p "Pour Decisions"
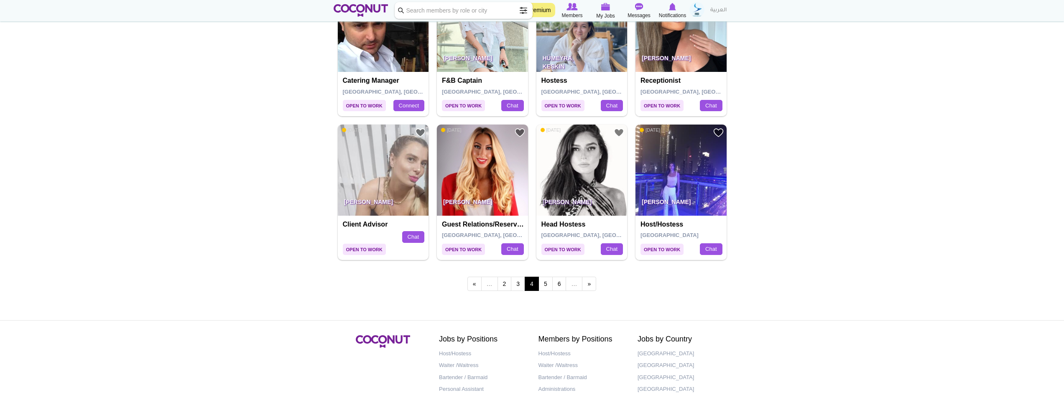
scroll to position [1379, 0]
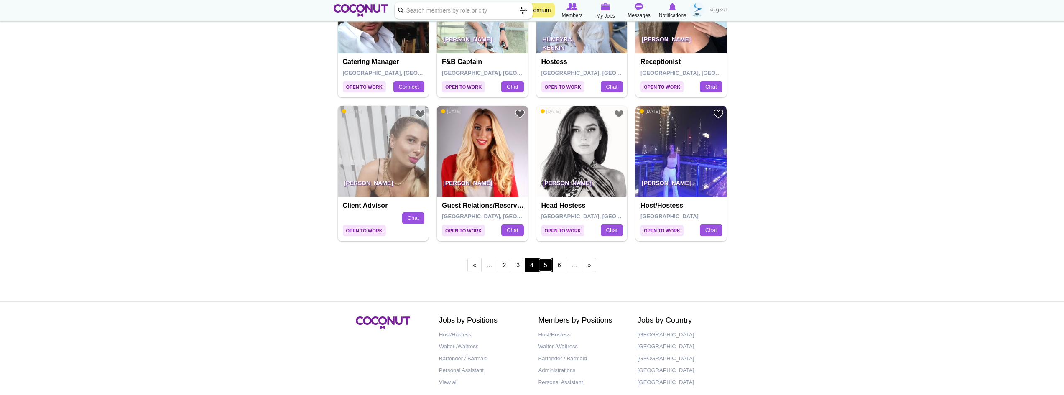
click at [545, 262] on link "5" at bounding box center [545, 265] width 14 height 14
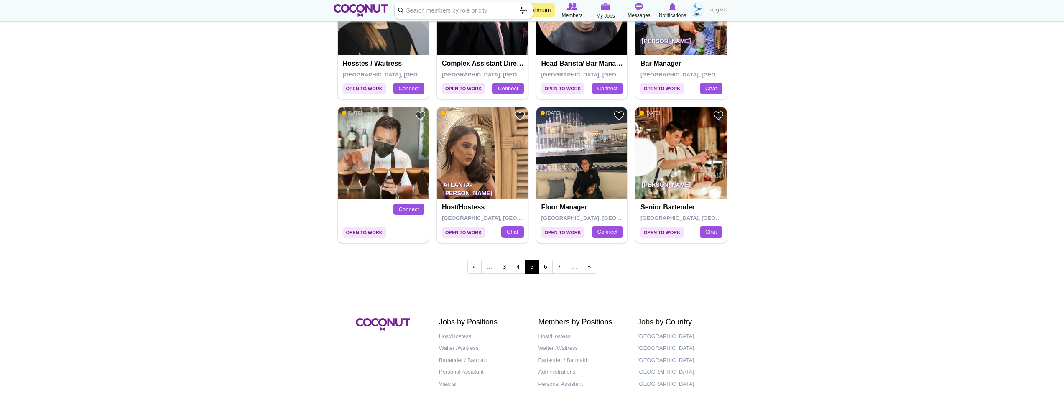
scroll to position [1379, 0]
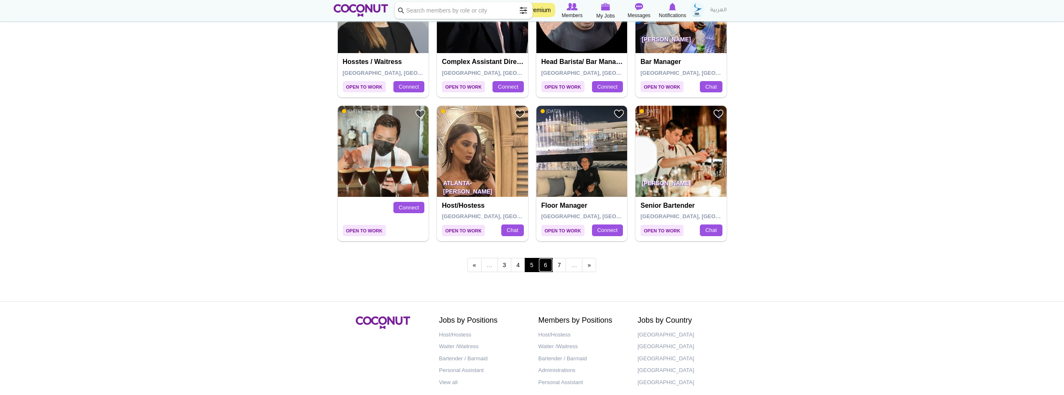
click at [540, 267] on link "6" at bounding box center [545, 265] width 14 height 14
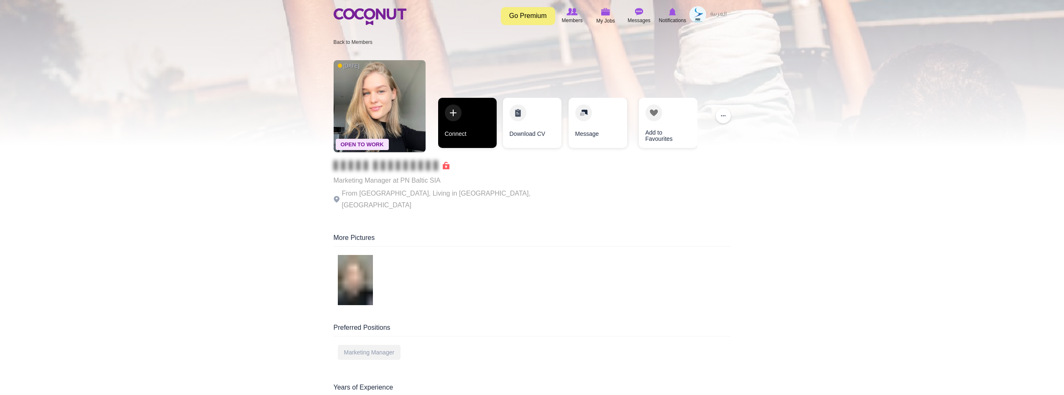
click at [477, 105] on link "Connect" at bounding box center [467, 123] width 59 height 50
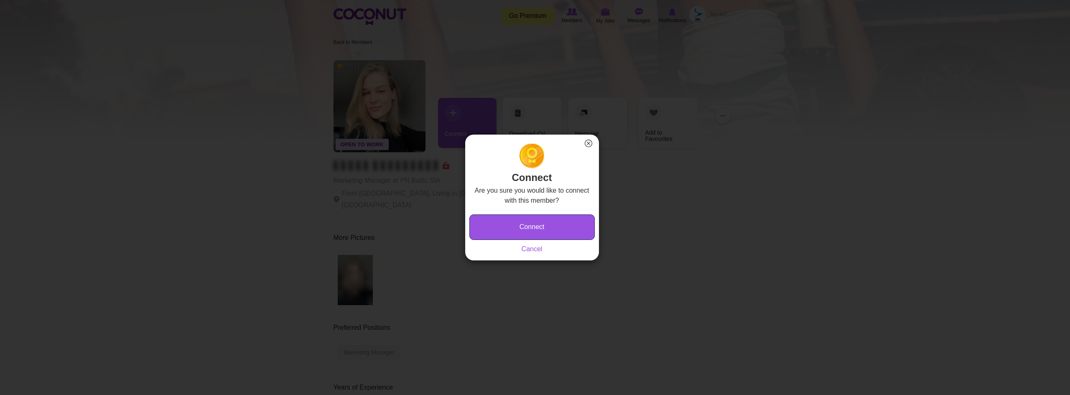
click at [505, 226] on button "Connect" at bounding box center [531, 226] width 125 height 25
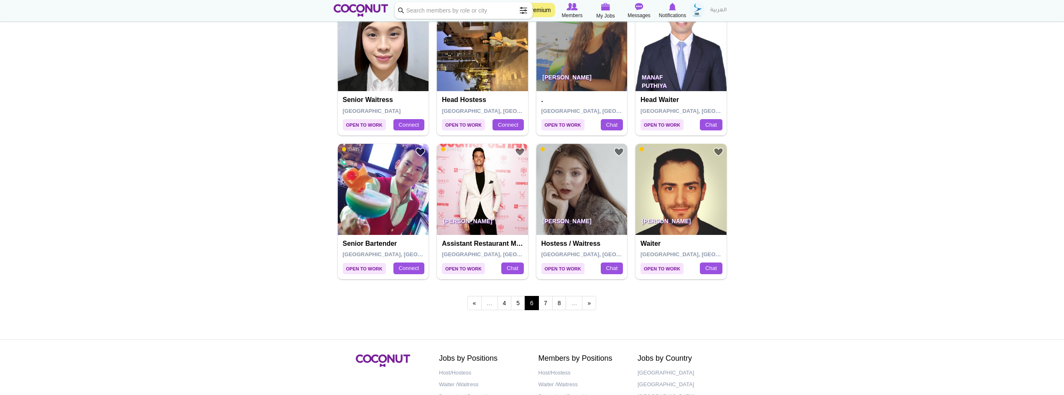
scroll to position [1379, 0]
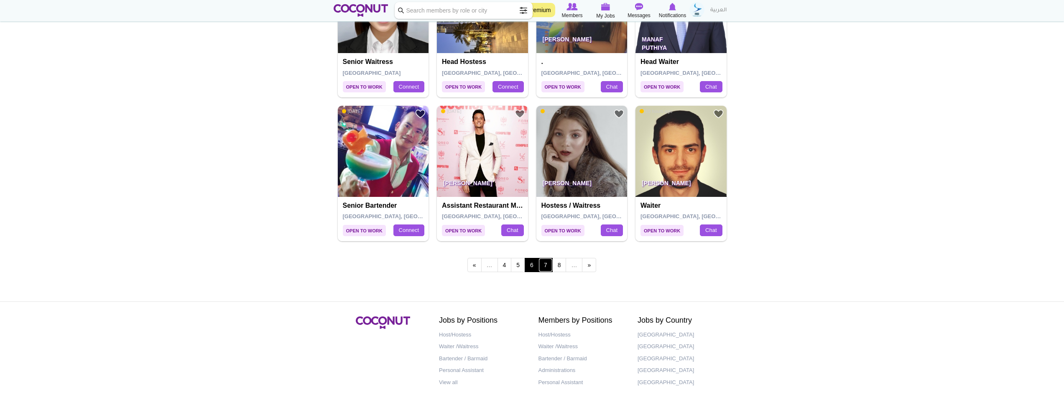
drag, startPoint x: 547, startPoint y: 267, endPoint x: 549, endPoint y: 276, distance: 9.1
click at [547, 267] on link "7" at bounding box center [545, 265] width 14 height 14
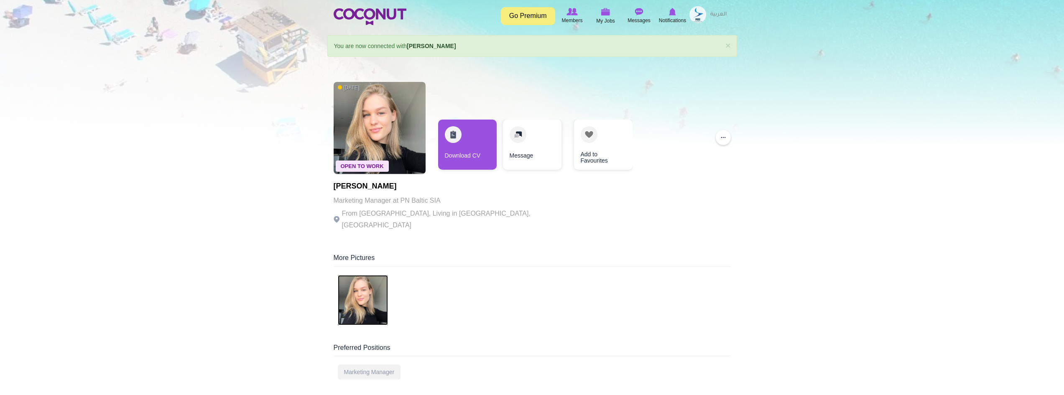
click at [352, 299] on img at bounding box center [363, 300] width 50 height 50
click at [477, 140] on link "Download CV" at bounding box center [467, 145] width 59 height 50
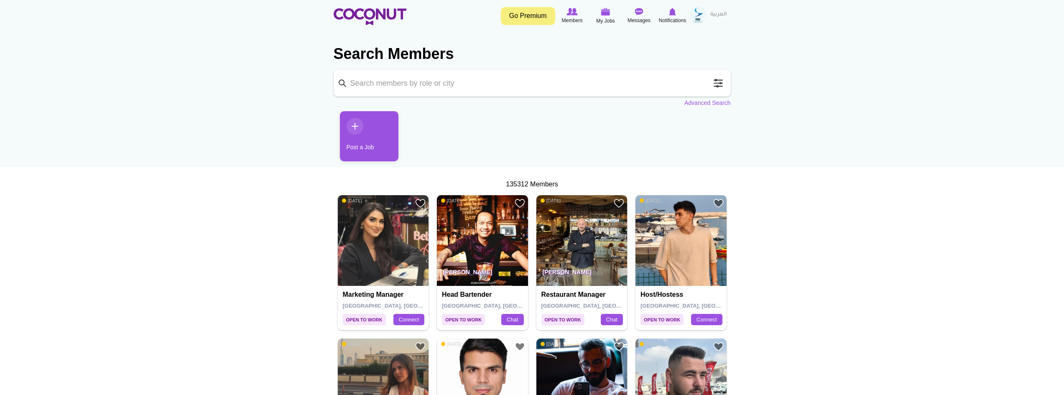
click at [720, 87] on span at bounding box center [718, 83] width 17 height 17
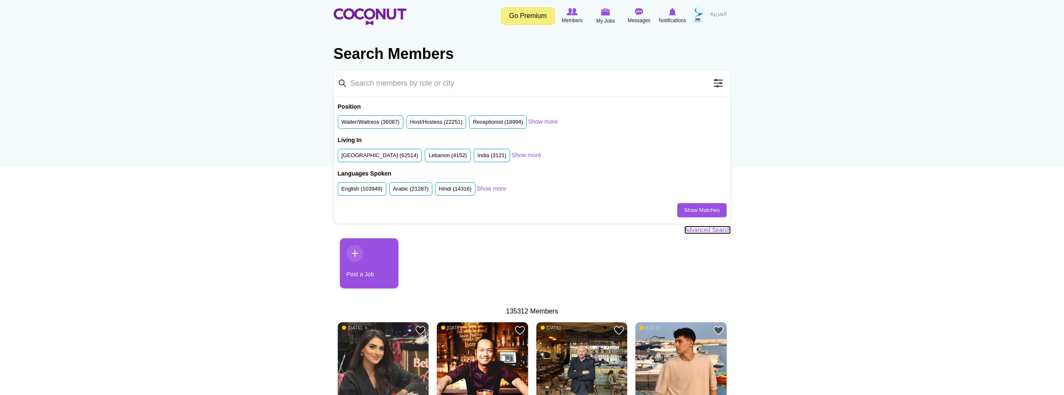
click at [704, 232] on link "Advanced Search" at bounding box center [707, 230] width 46 height 8
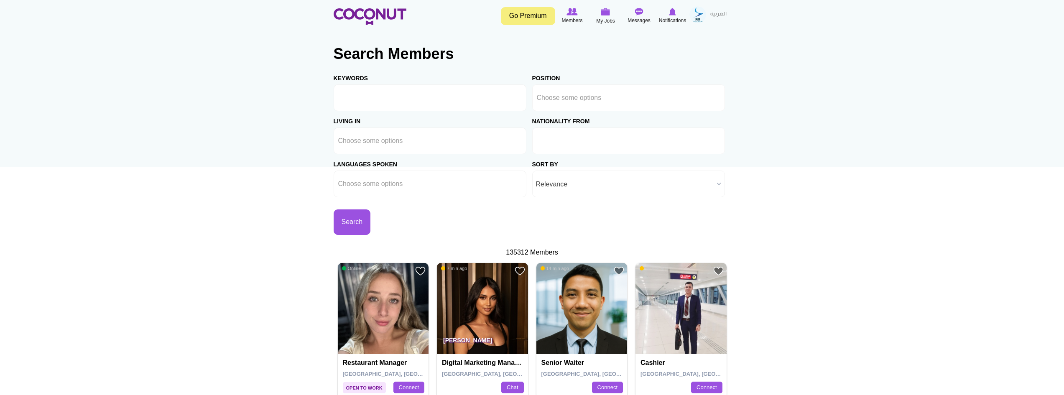
click at [591, 142] on input "text" at bounding box center [574, 141] width 75 height 8
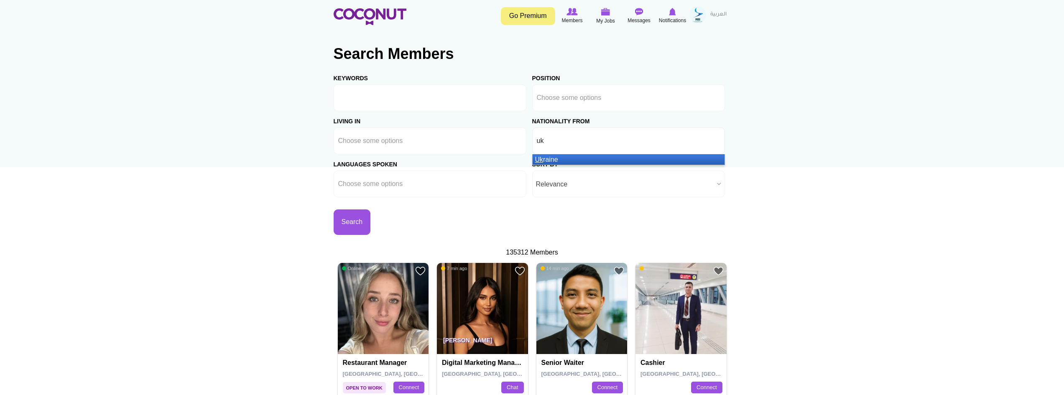
type input "uk"
click at [578, 161] on li "Uk raine" at bounding box center [629, 159] width 192 height 10
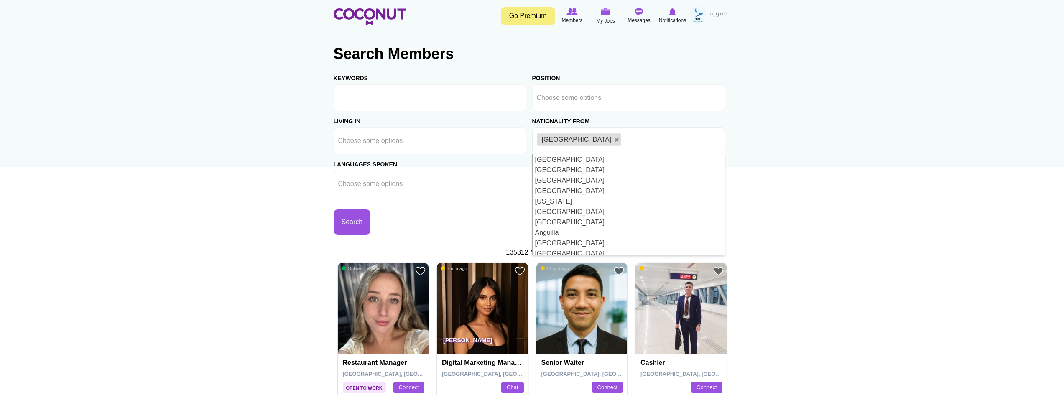
click at [623, 145] on li at bounding box center [628, 141] width 10 height 18
click at [620, 144] on ul "Ukraine" at bounding box center [628, 140] width 193 height 27
click at [641, 146] on ul "Ukraine" at bounding box center [628, 140] width 193 height 27
click at [630, 141] on ul "Ukraine" at bounding box center [628, 140] width 193 height 27
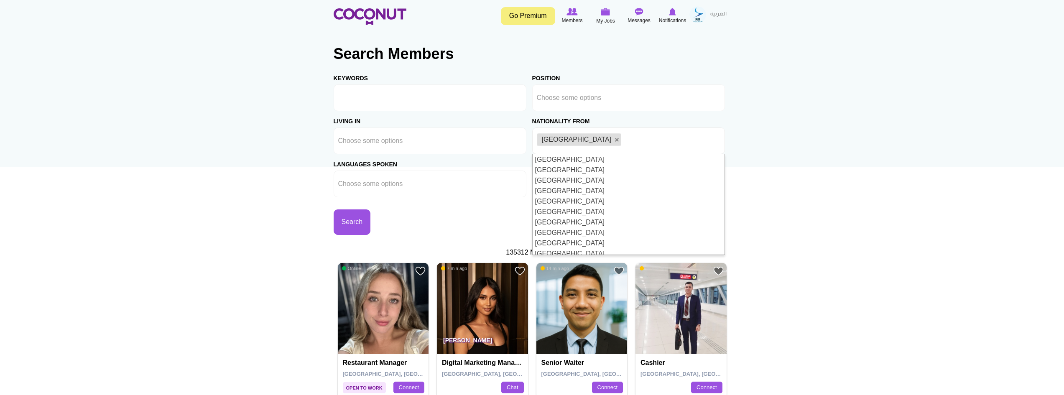
click at [611, 140] on ul "[GEOGRAPHIC_DATA]" at bounding box center [628, 140] width 193 height 27
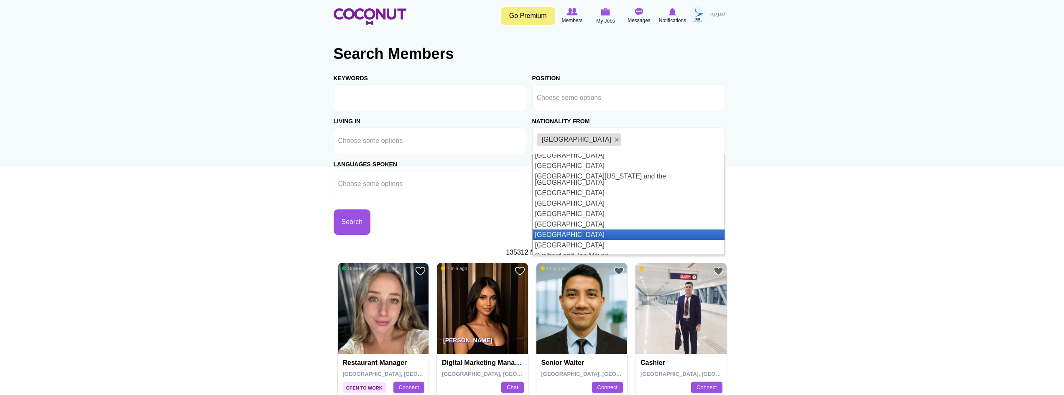
scroll to position [2094, 0]
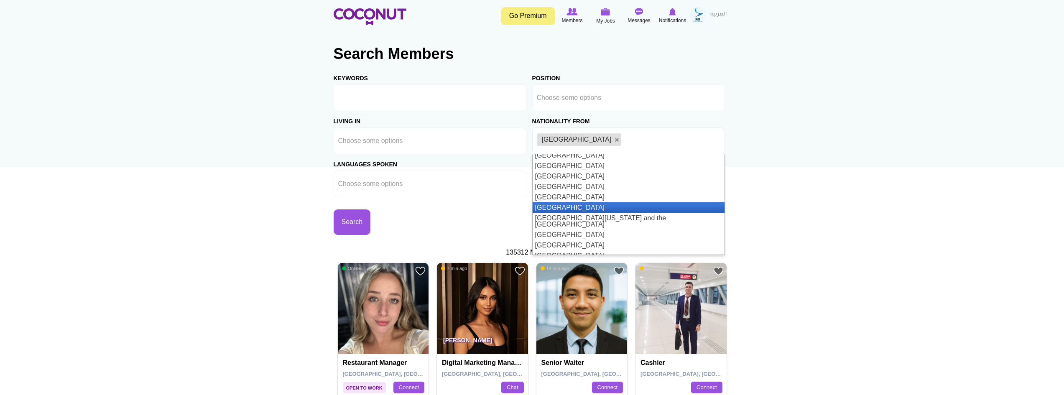
click at [585, 203] on li "[GEOGRAPHIC_DATA]" at bounding box center [629, 207] width 192 height 10
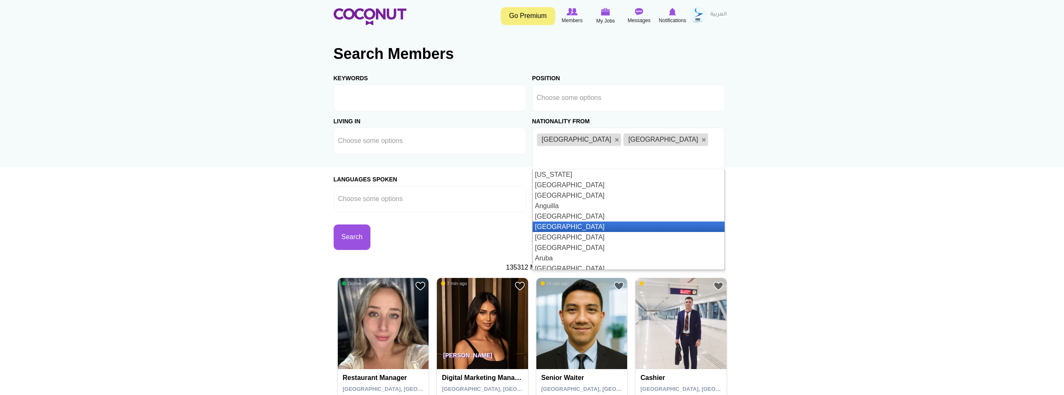
scroll to position [84, 0]
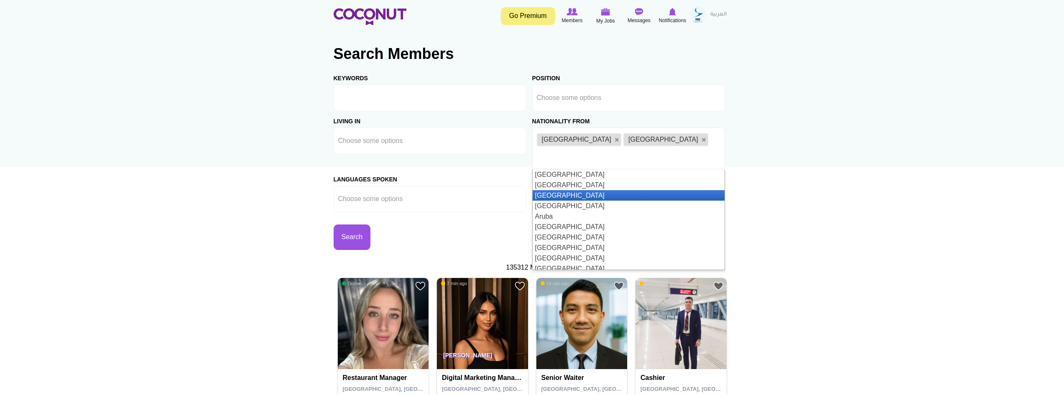
click at [625, 190] on li "[GEOGRAPHIC_DATA]" at bounding box center [629, 195] width 192 height 10
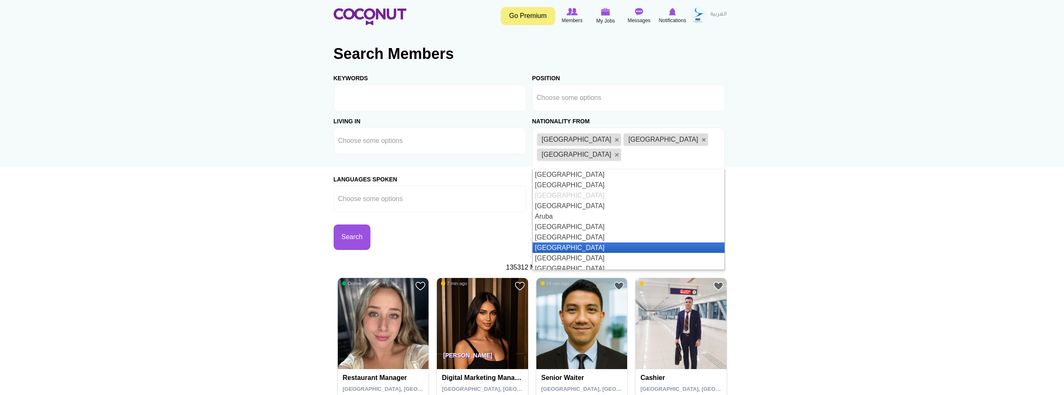
click at [619, 242] on li "Azerbaijan" at bounding box center [629, 247] width 192 height 10
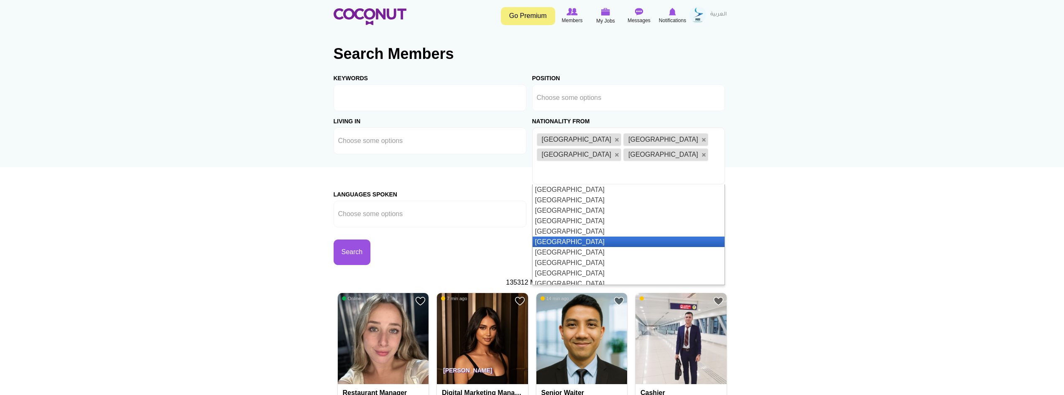
scroll to position [251, 0]
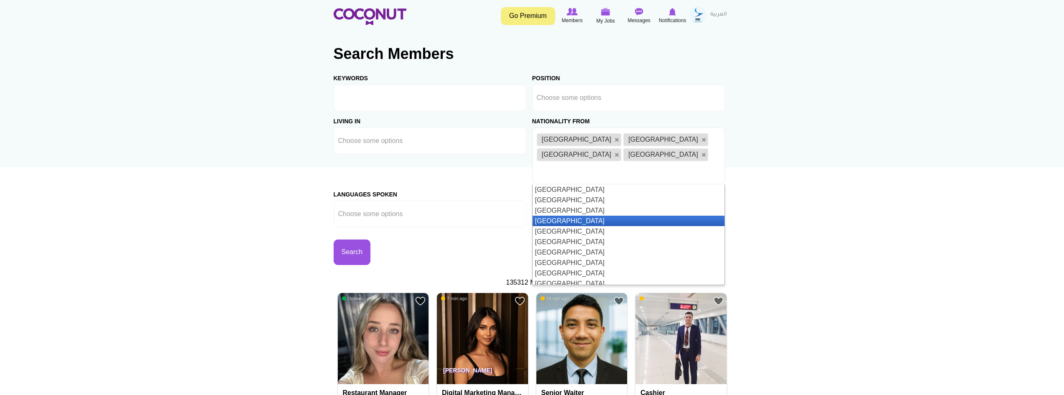
click at [618, 216] on li "Bosnia and Herzegovina" at bounding box center [629, 221] width 192 height 10
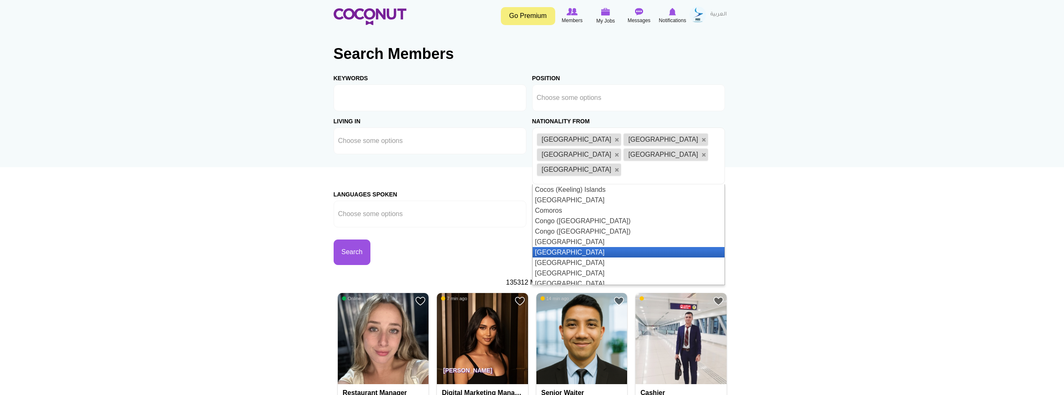
scroll to position [543, 0]
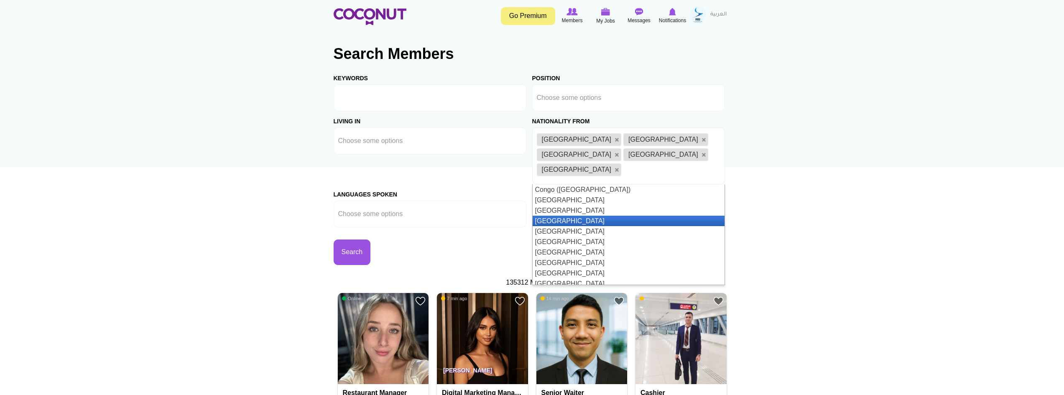
click at [602, 216] on li "Croatia" at bounding box center [629, 221] width 192 height 10
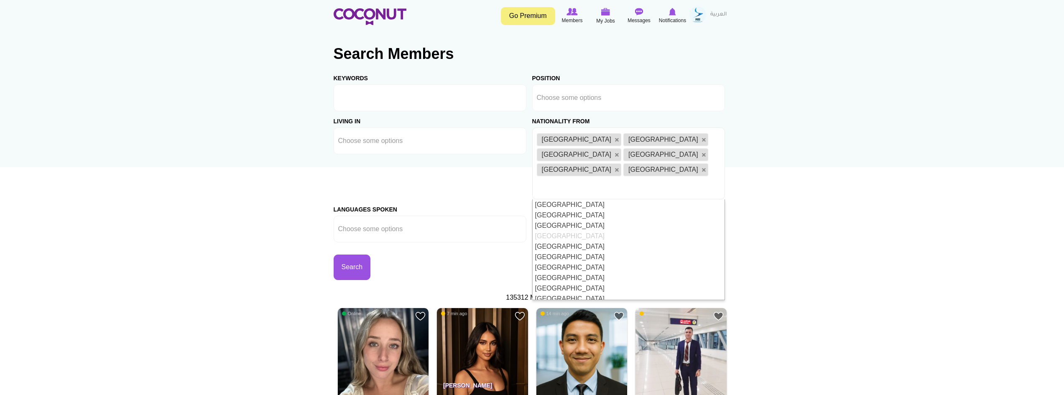
scroll to position [209, 0]
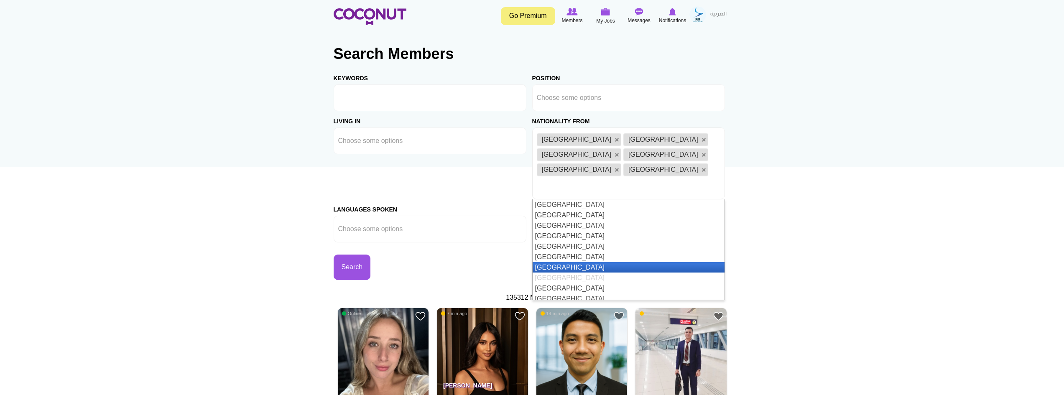
click at [592, 262] on li "Bolivia" at bounding box center [629, 267] width 192 height 10
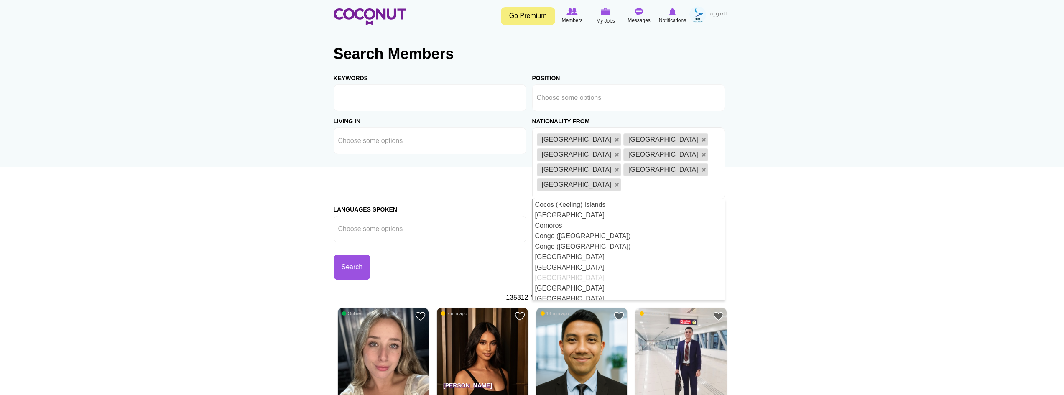
scroll to position [543, 0]
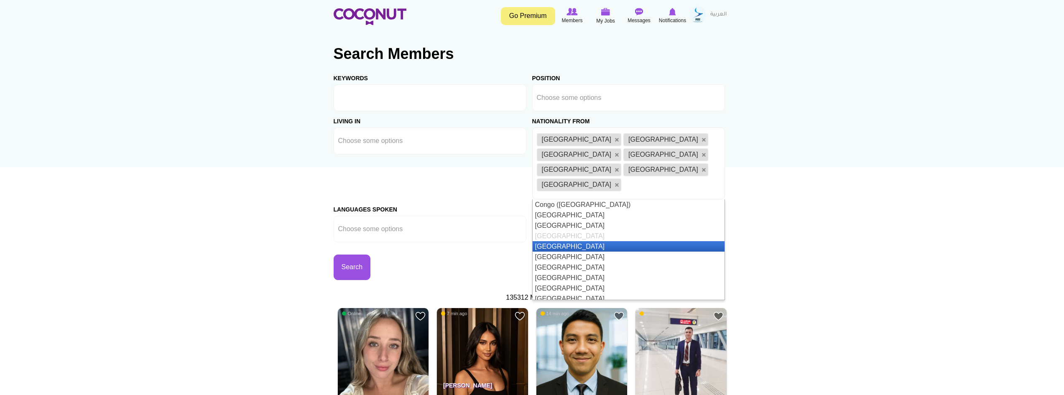
click at [588, 241] on li "[GEOGRAPHIC_DATA]" at bounding box center [629, 246] width 192 height 10
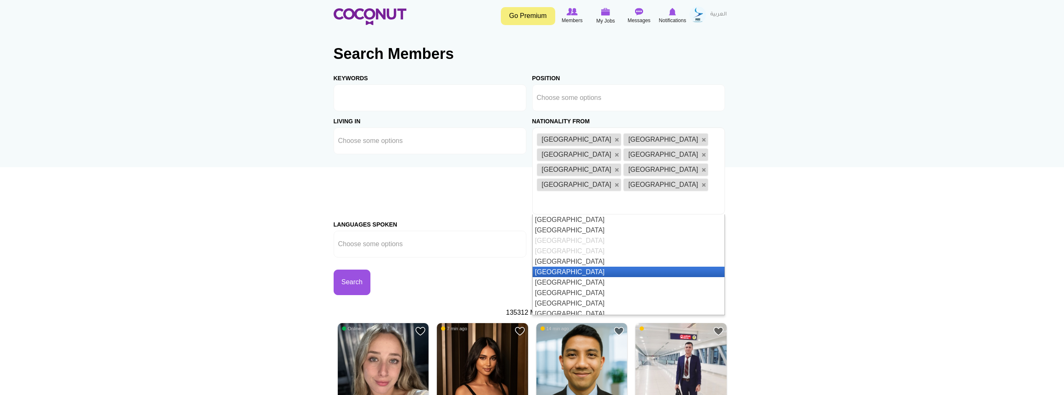
scroll to position [293, 0]
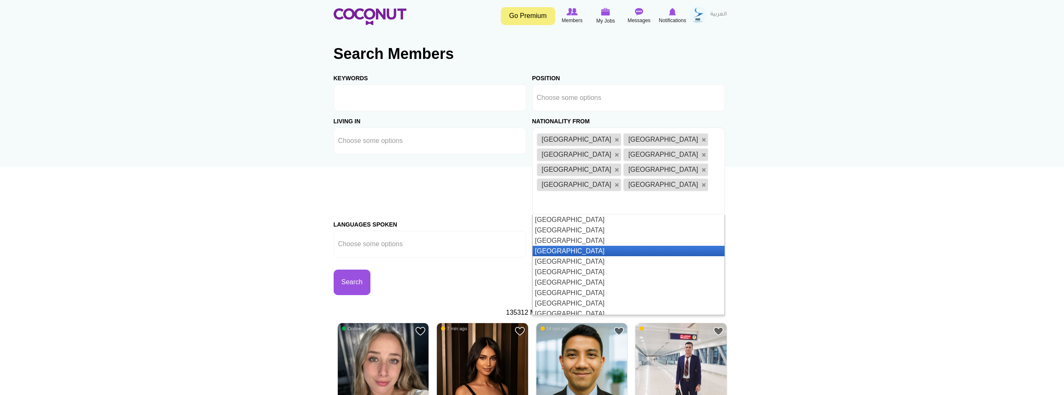
click at [596, 246] on li "British Indian Ocean Territory" at bounding box center [629, 251] width 192 height 10
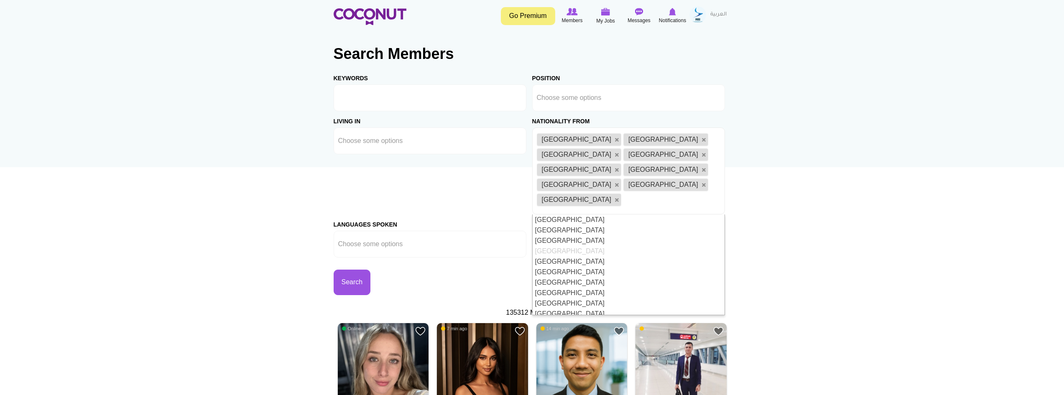
scroll to position [0, 0]
click at [619, 198] on link at bounding box center [616, 200] width 5 height 5
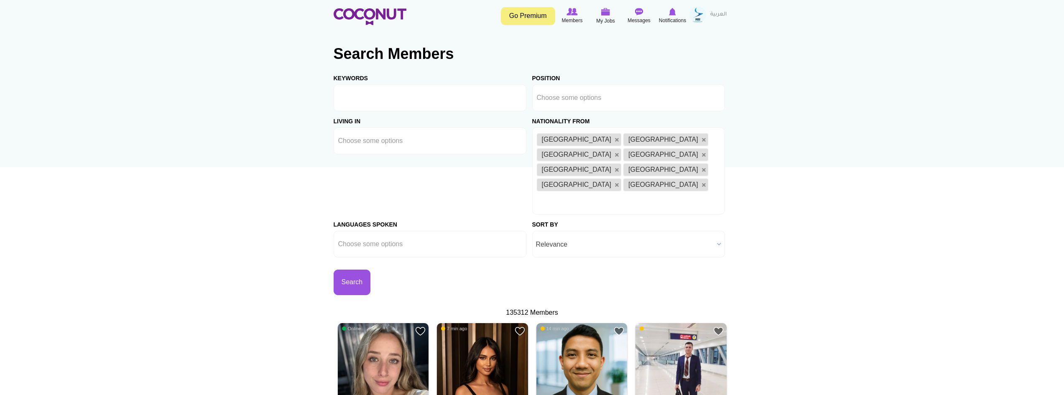
click at [622, 178] on ul "Ukraine South Africa Argentina Azerbaijan Bosnia and Herzegovina Croatia Bolivi…" at bounding box center [628, 170] width 193 height 87
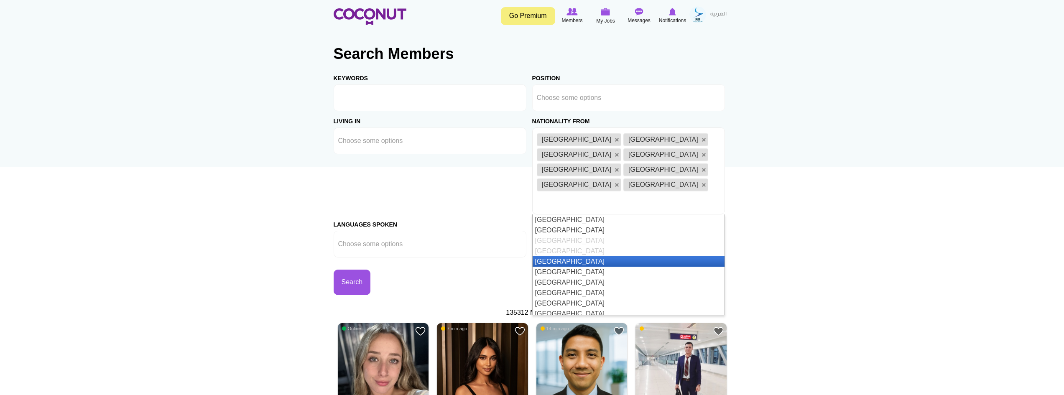
scroll to position [293, 0]
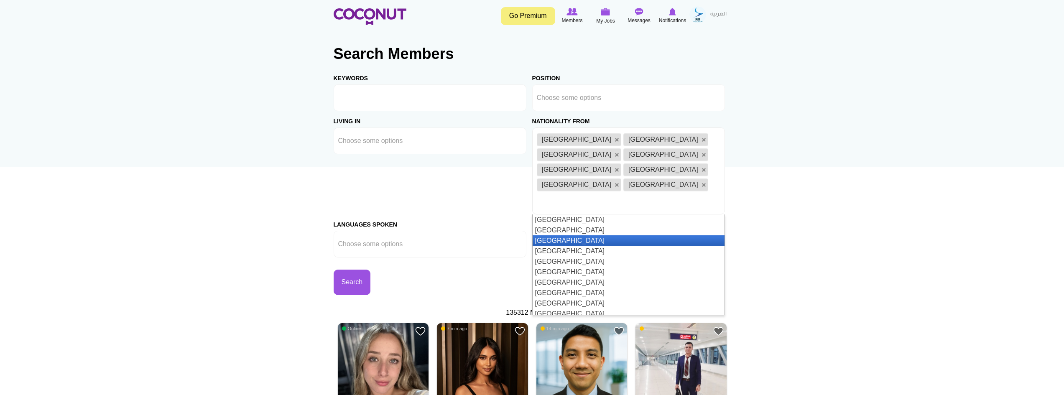
click at [544, 235] on li "Brazil" at bounding box center [629, 240] width 192 height 10
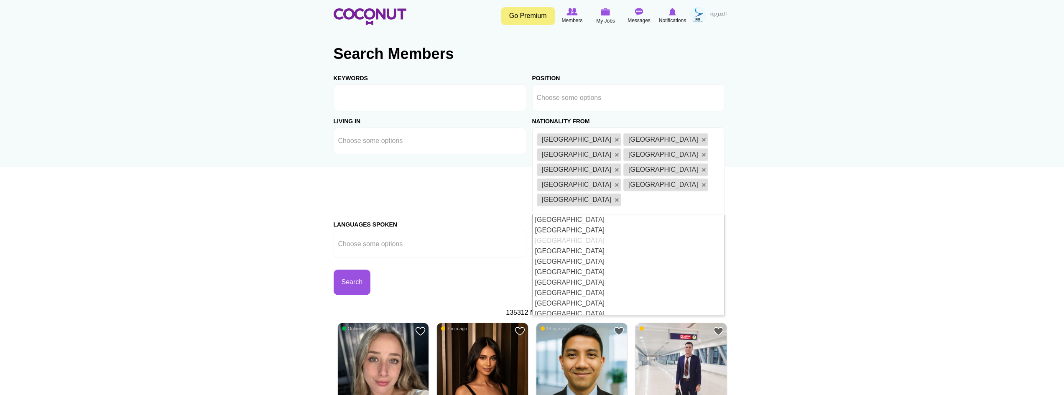
scroll to position [0, 0]
click at [604, 235] on li "Albania" at bounding box center [629, 240] width 192 height 10
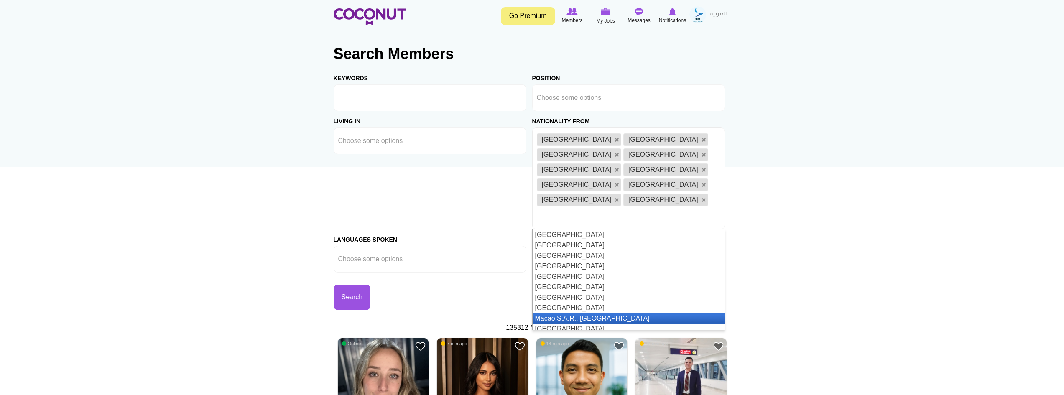
scroll to position [1296, 0]
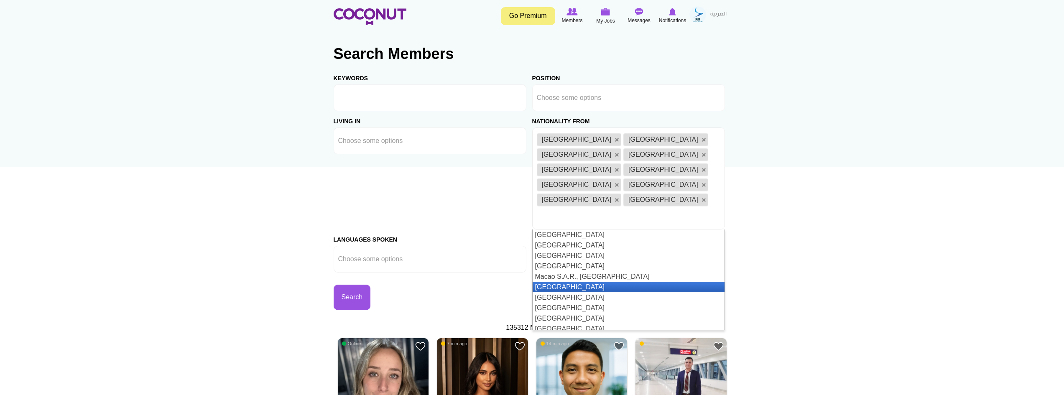
click at [639, 282] on li "[GEOGRAPHIC_DATA]" at bounding box center [629, 287] width 192 height 10
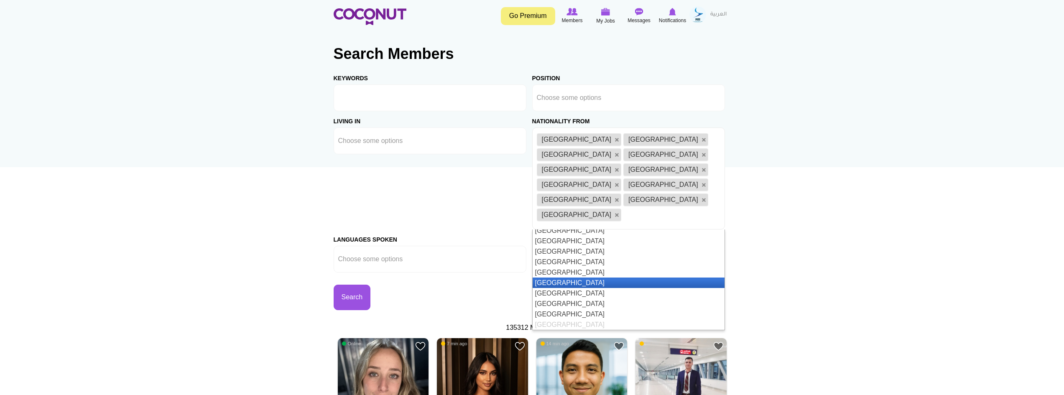
scroll to position [2011, 0]
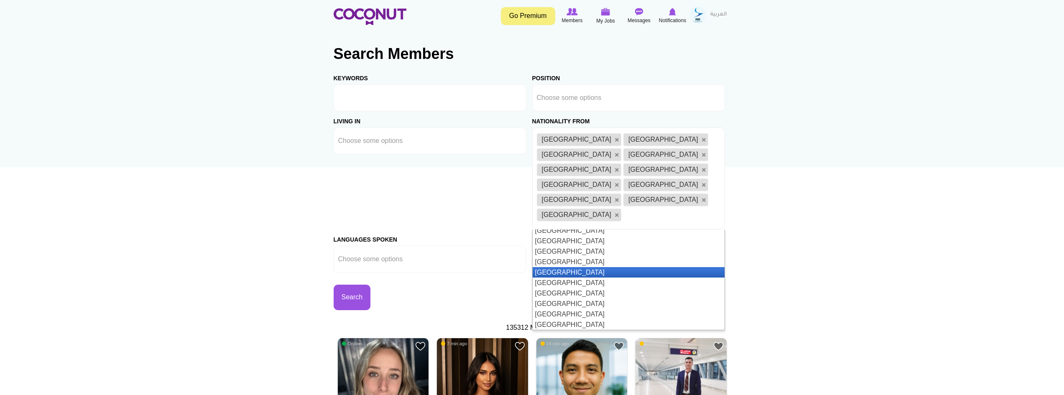
click at [579, 267] on li "Serbia" at bounding box center [629, 272] width 192 height 10
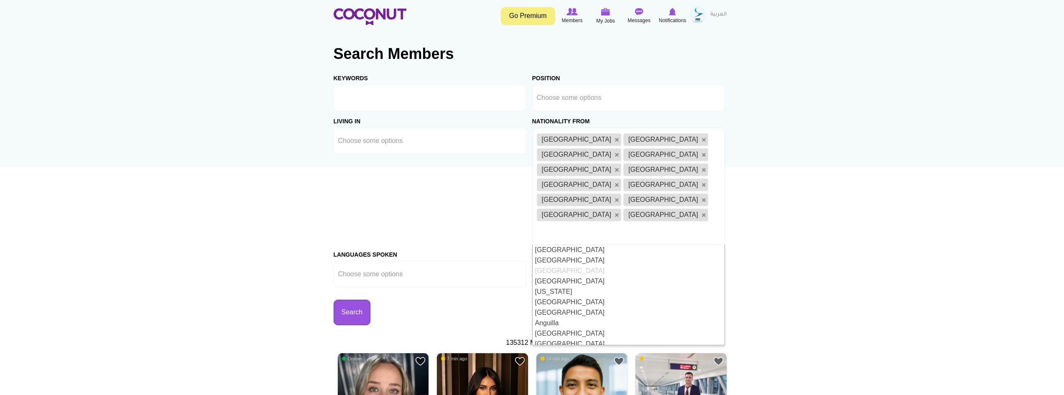
click at [365, 300] on button "Search" at bounding box center [352, 312] width 37 height 25
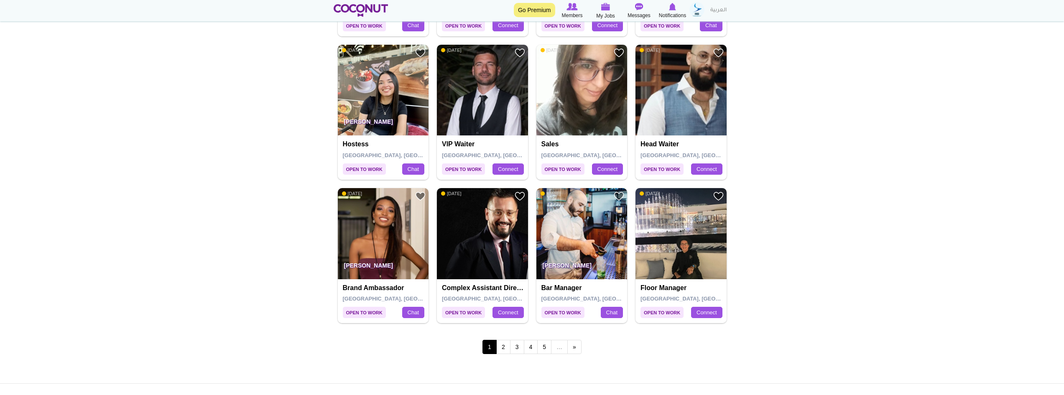
scroll to position [1505, 0]
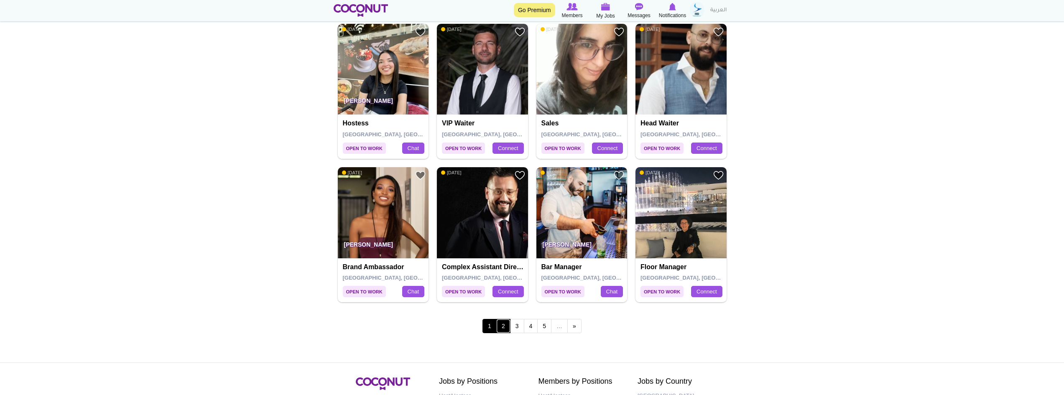
click at [505, 319] on link "2" at bounding box center [503, 326] width 14 height 14
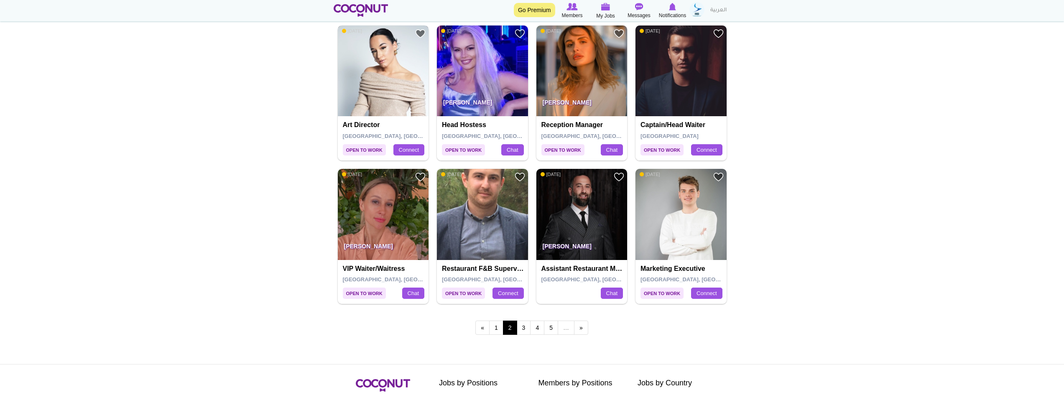
scroll to position [1505, 0]
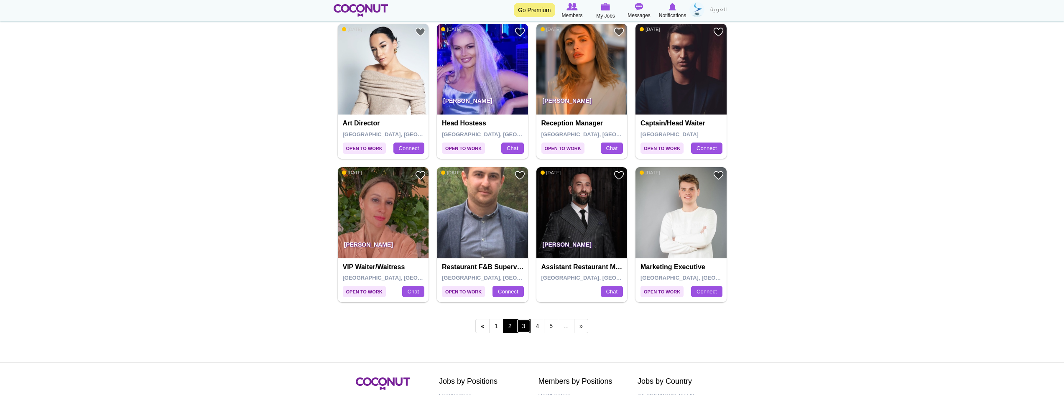
click at [525, 319] on link "3" at bounding box center [524, 326] width 14 height 14
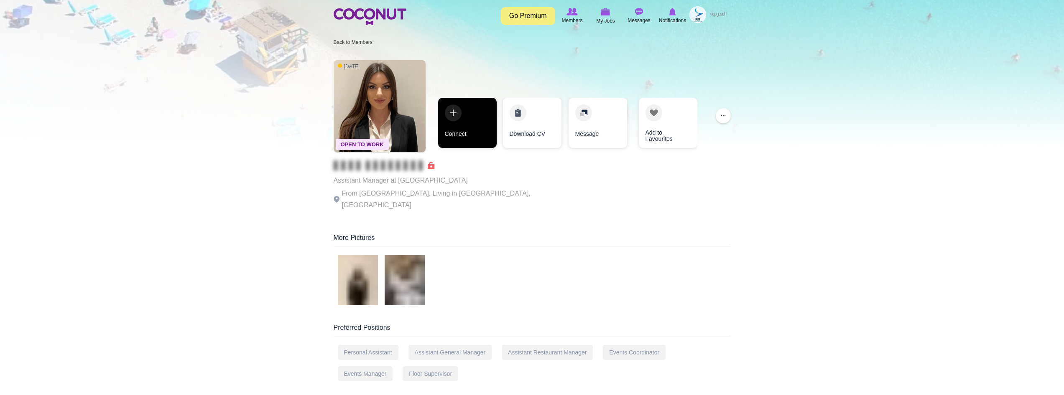
click at [457, 116] on link "Connect" at bounding box center [467, 123] width 59 height 50
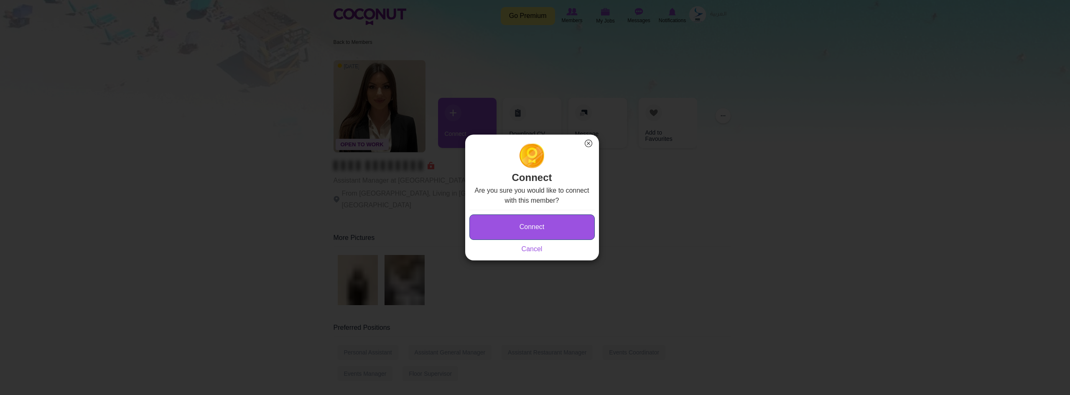
click at [528, 217] on button "Connect" at bounding box center [531, 226] width 125 height 25
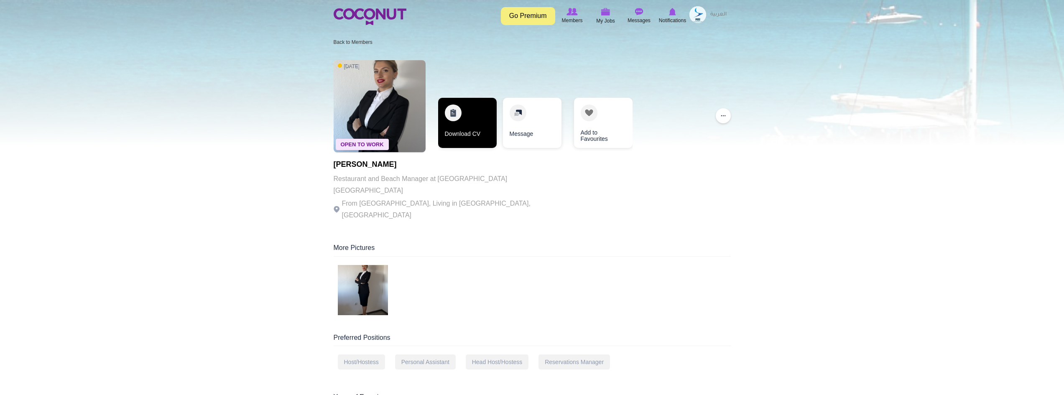
click at [459, 115] on link "Download CV" at bounding box center [467, 123] width 59 height 50
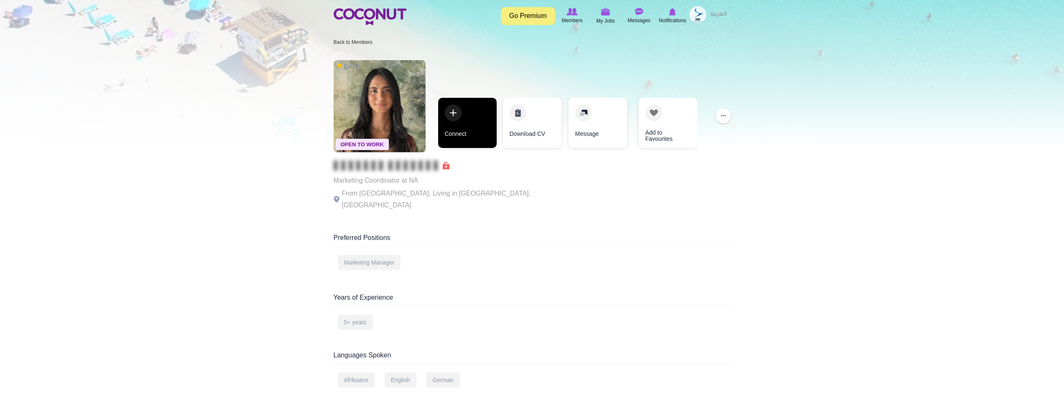
click at [459, 112] on link "Connect" at bounding box center [467, 123] width 59 height 50
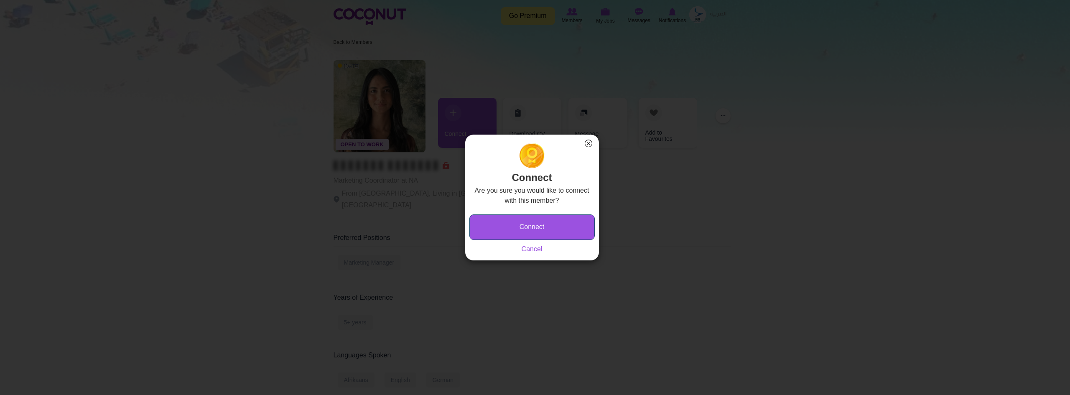
click at [542, 228] on button "Connect" at bounding box center [531, 226] width 125 height 25
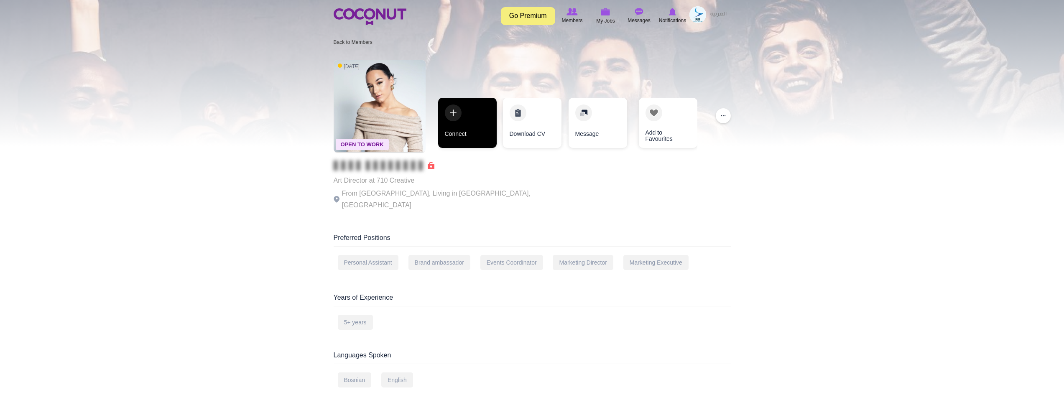
click at [476, 124] on link "Connect" at bounding box center [467, 123] width 59 height 50
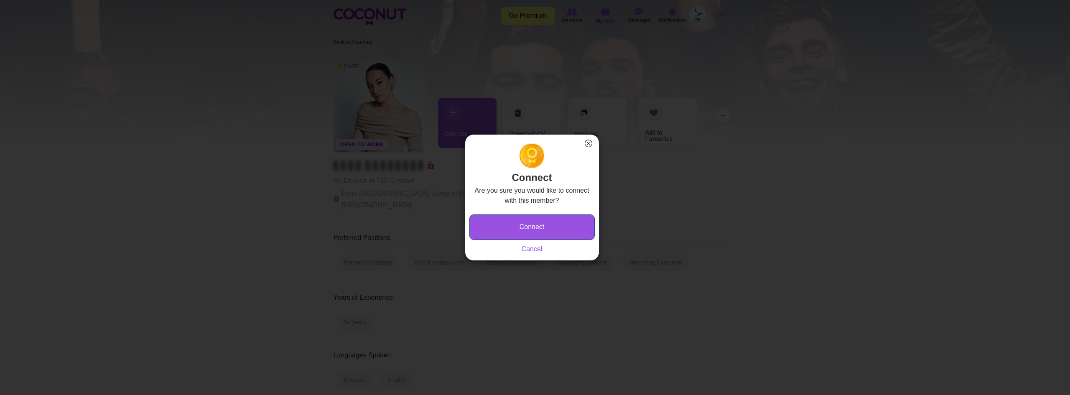
click at [515, 224] on button "Connect" at bounding box center [531, 226] width 125 height 25
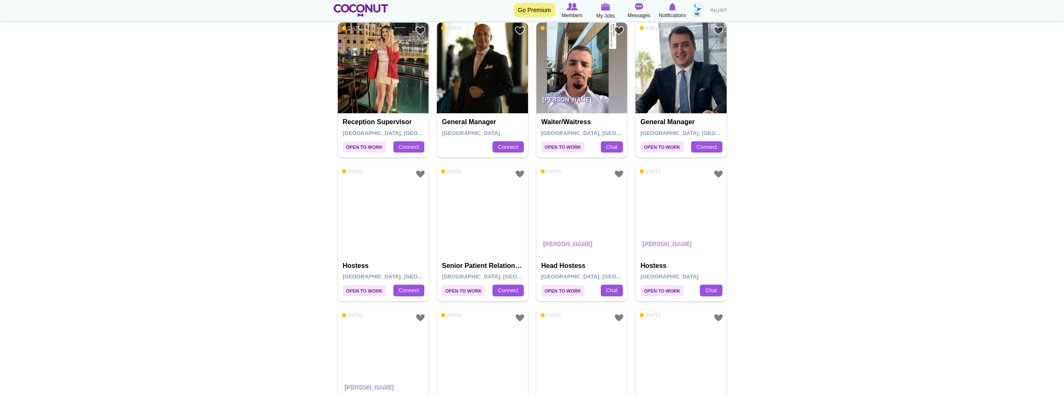
scroll to position [502, 0]
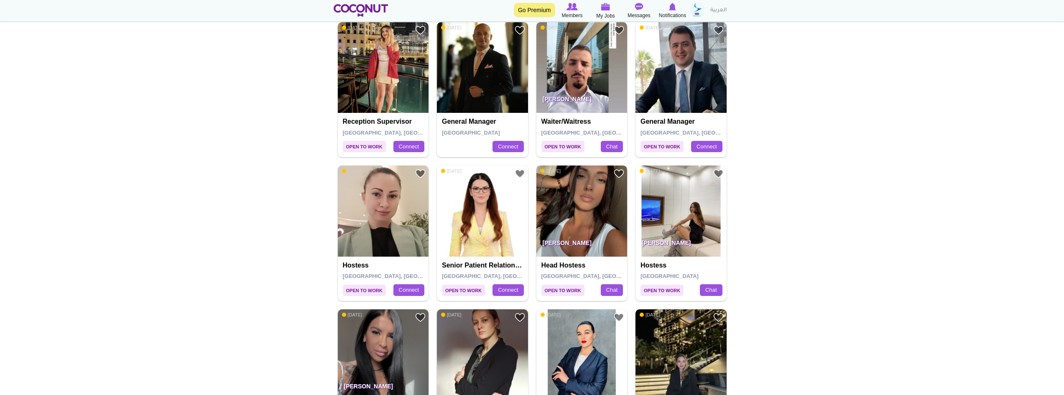
click at [583, 166] on img at bounding box center [581, 211] width 91 height 91
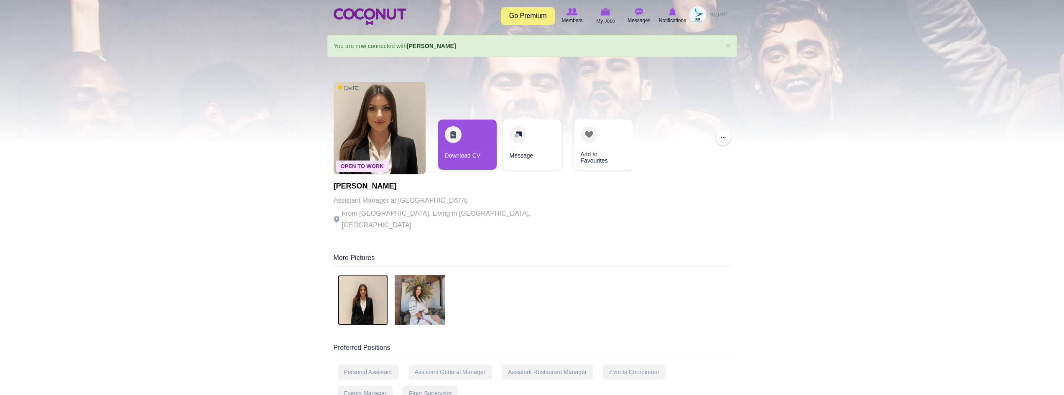
click at [365, 295] on img at bounding box center [363, 300] width 50 height 50
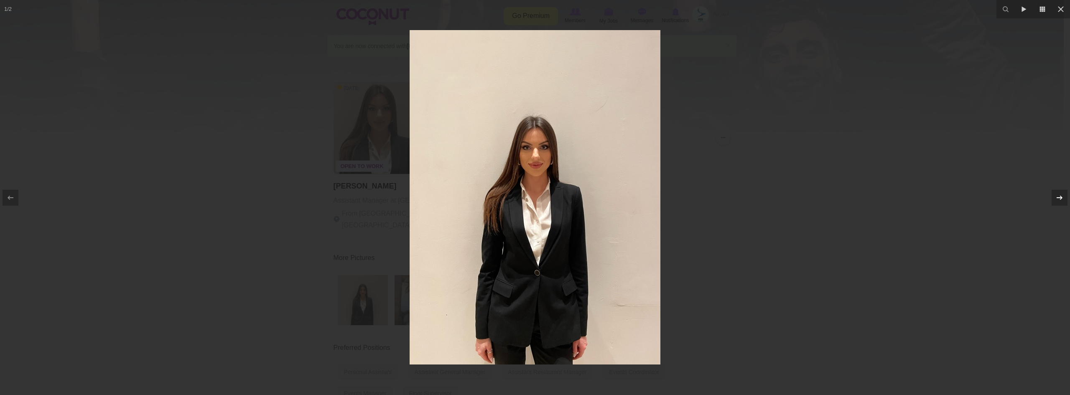
click at [1052, 188] on button at bounding box center [1055, 198] width 29 height 42
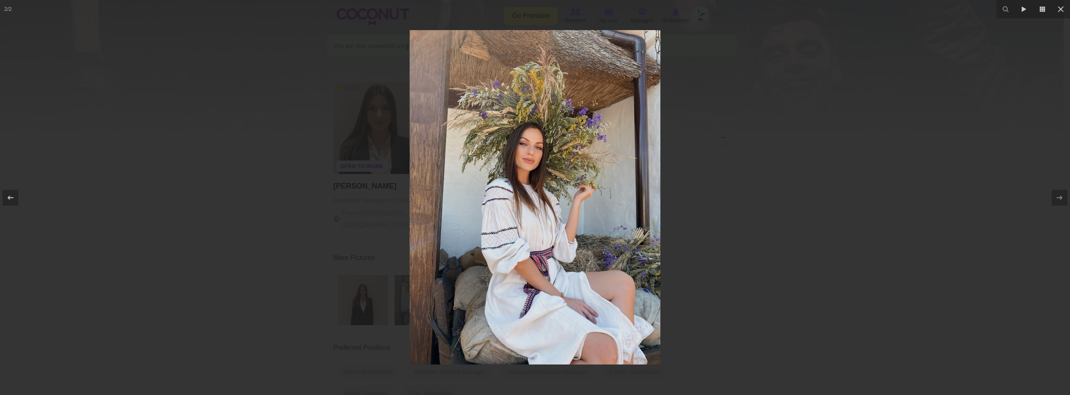
click at [798, 227] on div at bounding box center [535, 197] width 1070 height 395
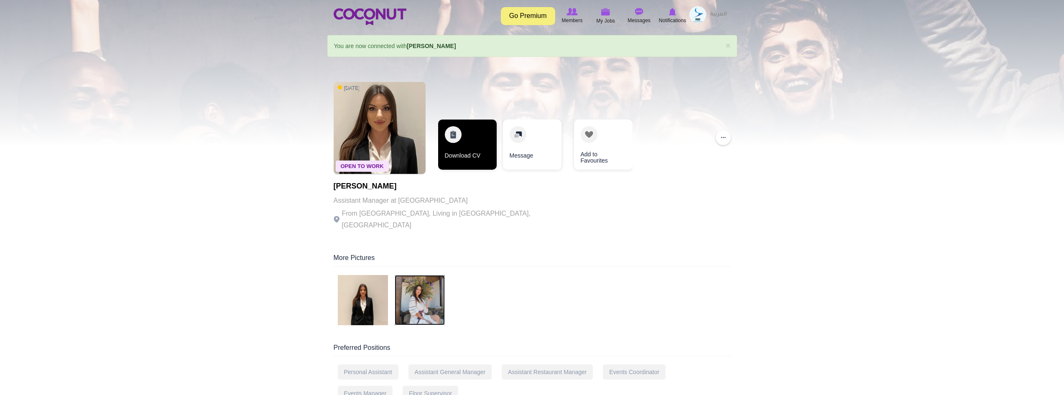
click at [470, 133] on link "Download CV" at bounding box center [467, 145] width 59 height 50
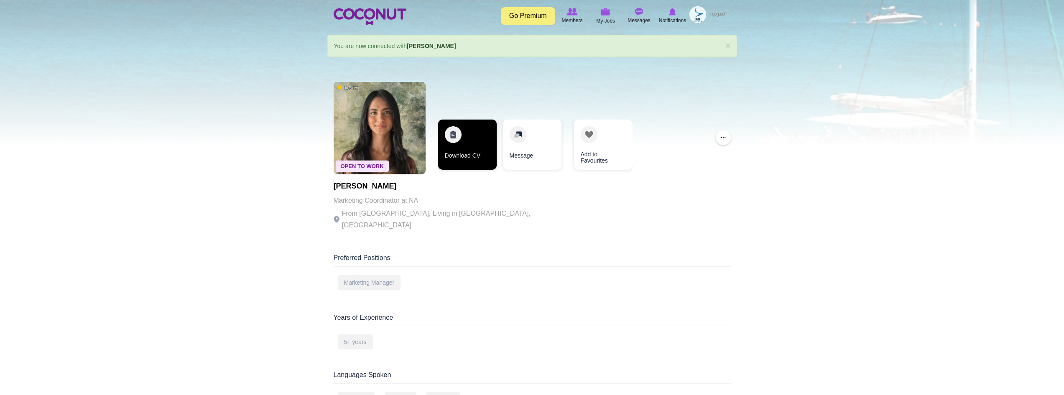
click at [446, 148] on link "Download CV" at bounding box center [467, 145] width 59 height 50
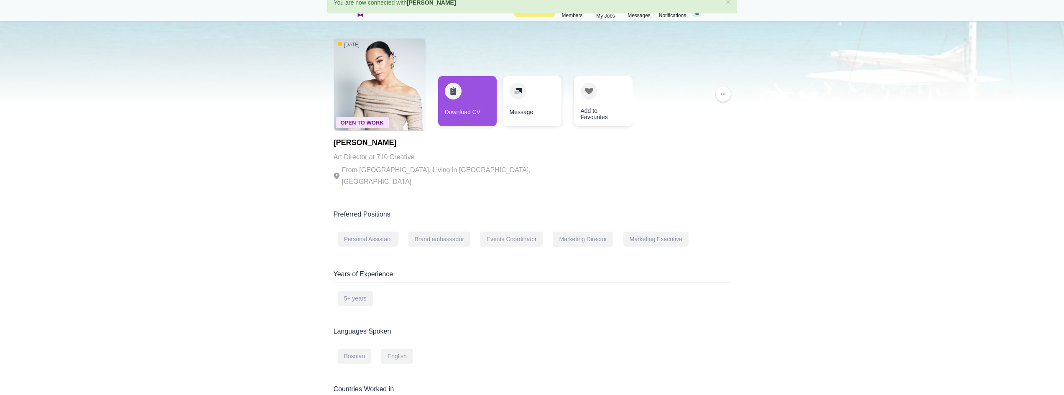
scroll to position [42, 0]
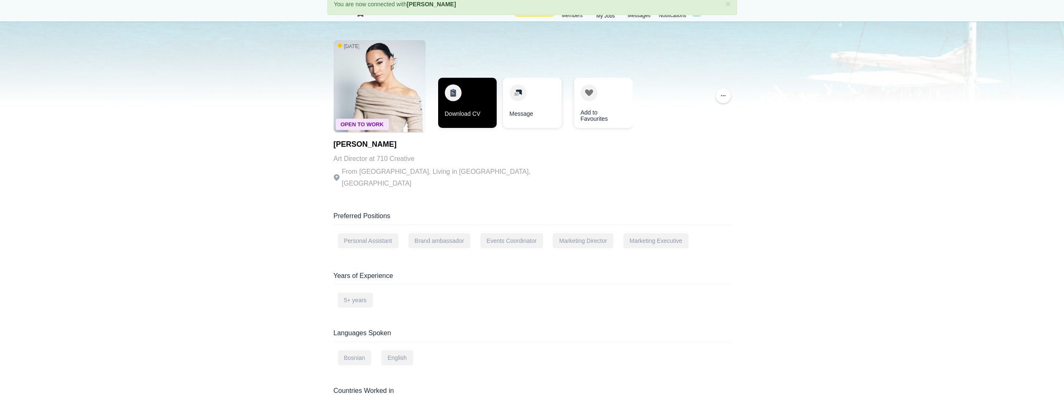
click at [453, 103] on link "Download CV" at bounding box center [467, 103] width 59 height 50
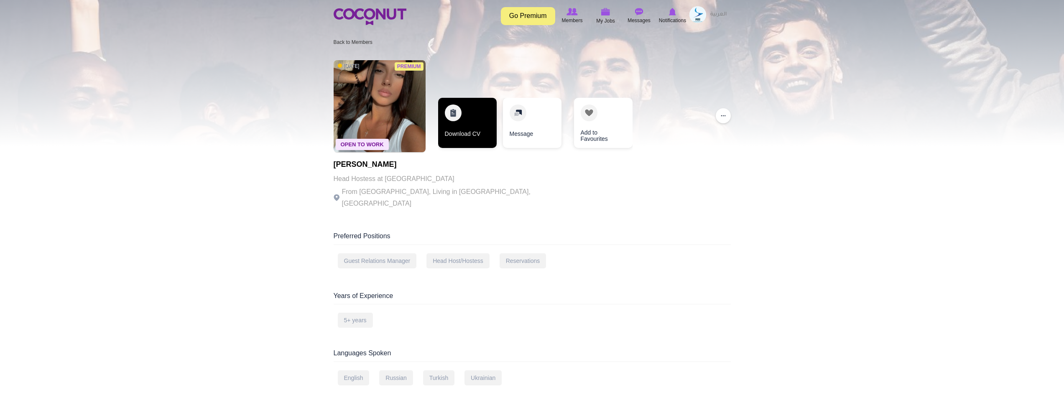
click at [464, 128] on link "Download CV" at bounding box center [467, 123] width 59 height 50
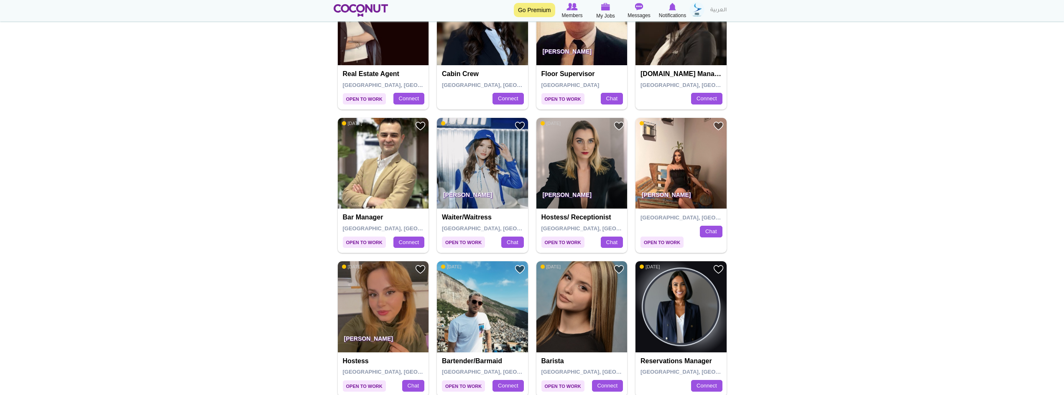
scroll to position [1129, 0]
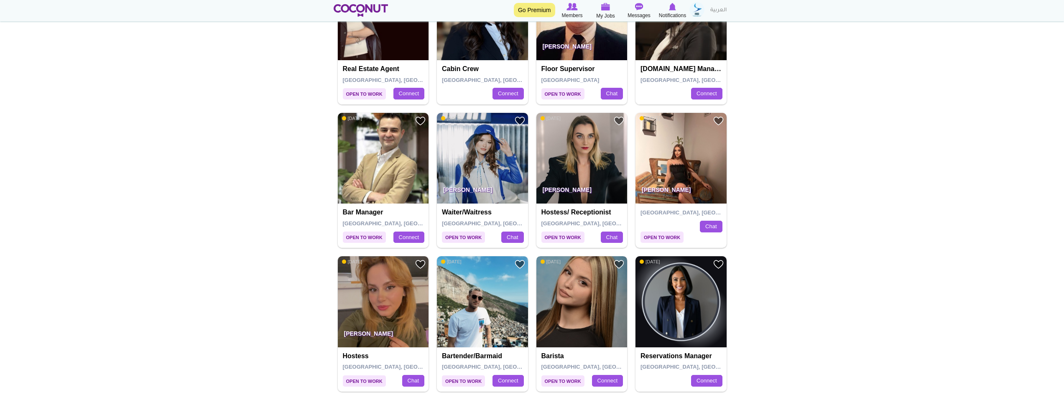
click at [561, 256] on img at bounding box center [581, 301] width 91 height 91
